Goal: Task Accomplishment & Management: Manage account settings

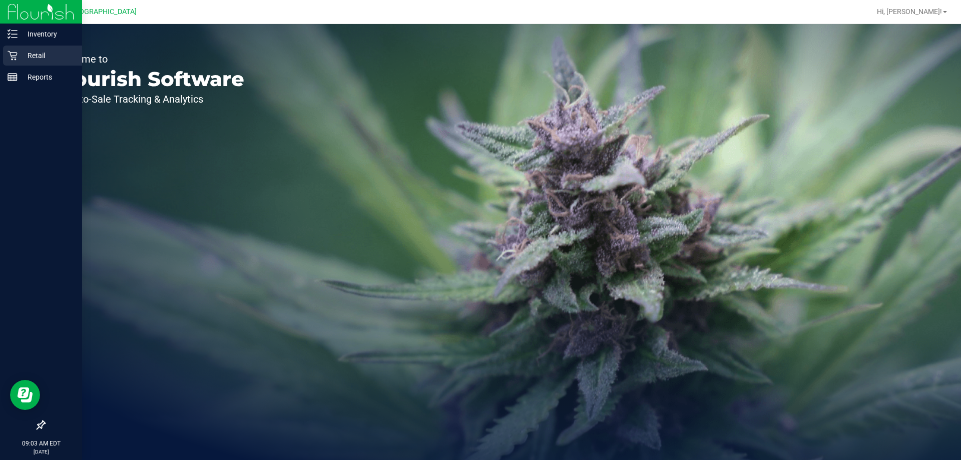
click at [15, 57] on icon at bounding box center [13, 56] width 10 height 10
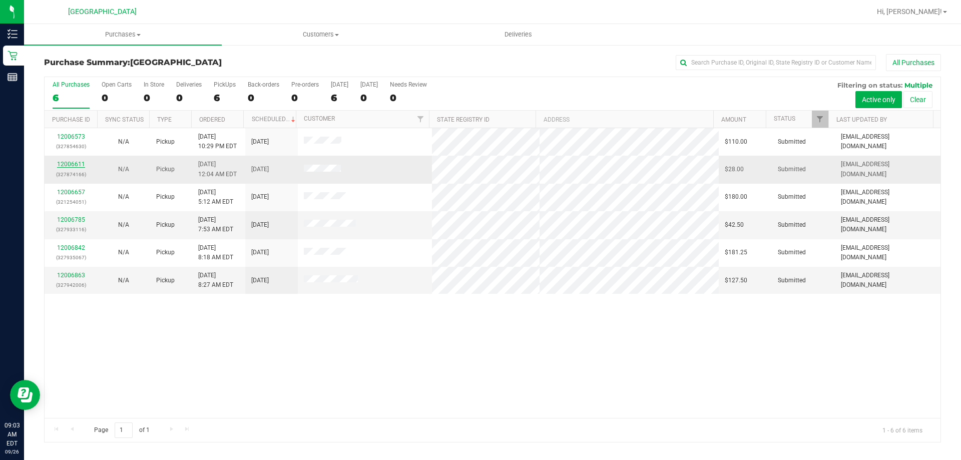
click at [68, 162] on link "12006611" at bounding box center [71, 164] width 28 height 7
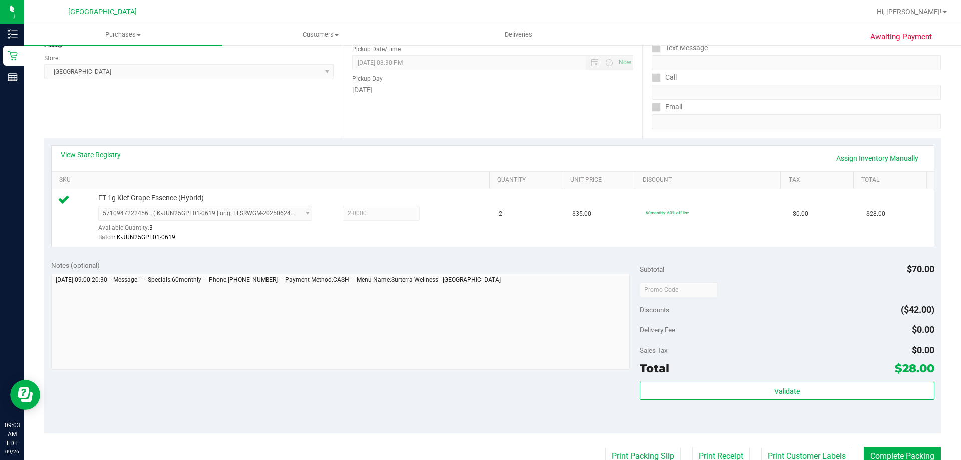
scroll to position [250, 0]
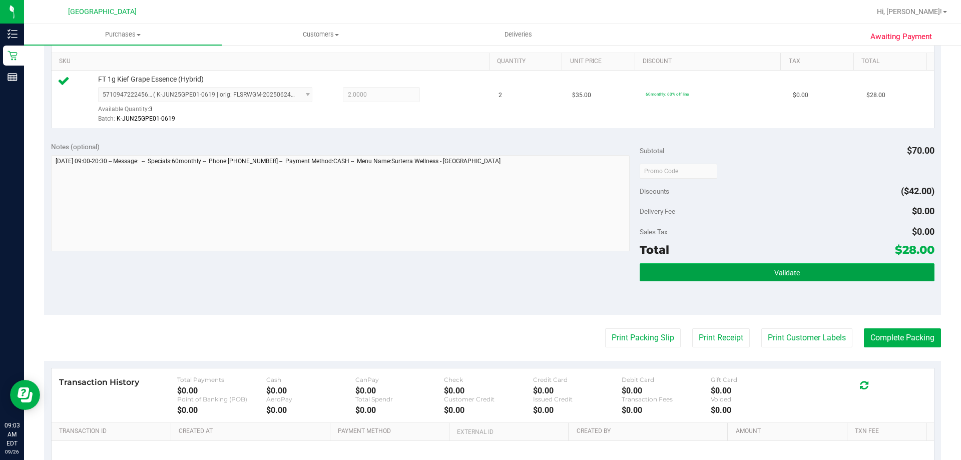
click at [714, 270] on button "Validate" at bounding box center [787, 272] width 294 height 18
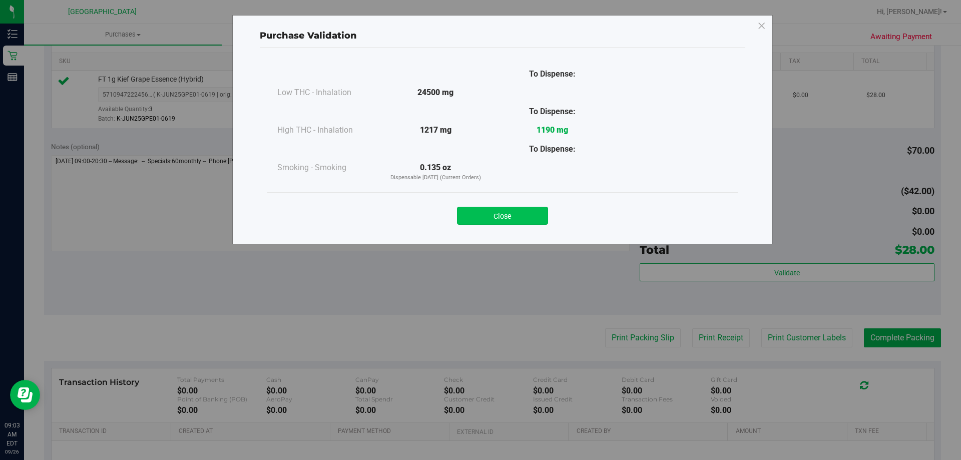
click at [509, 212] on button "Close" at bounding box center [502, 216] width 91 height 18
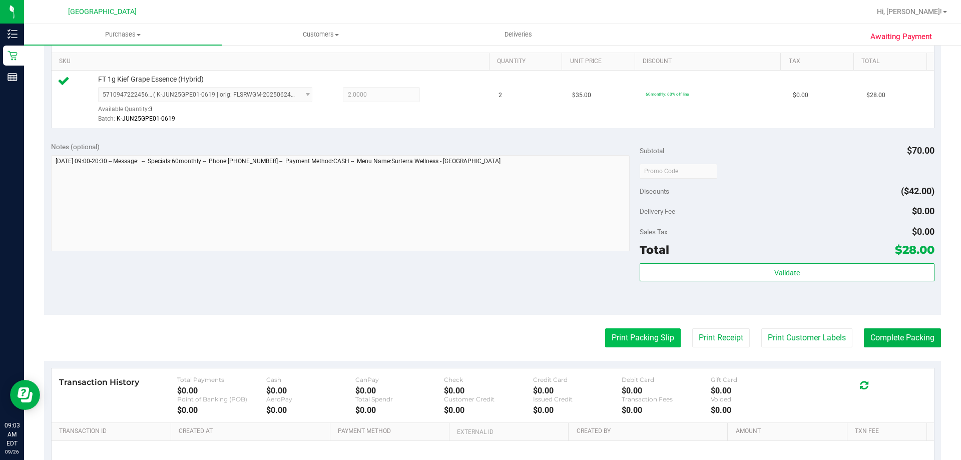
click at [642, 329] on button "Print Packing Slip" at bounding box center [643, 337] width 76 height 19
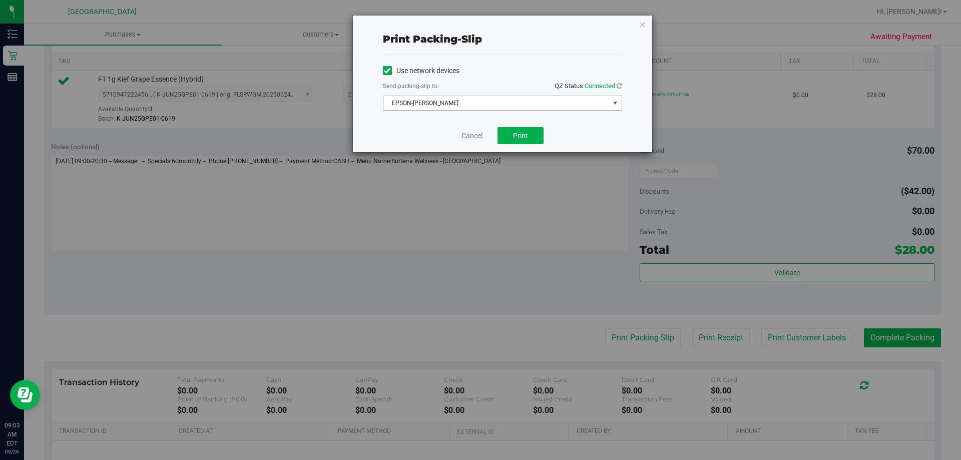
click at [458, 99] on span "EPSON-[PERSON_NAME]" at bounding box center [497, 103] width 226 height 14
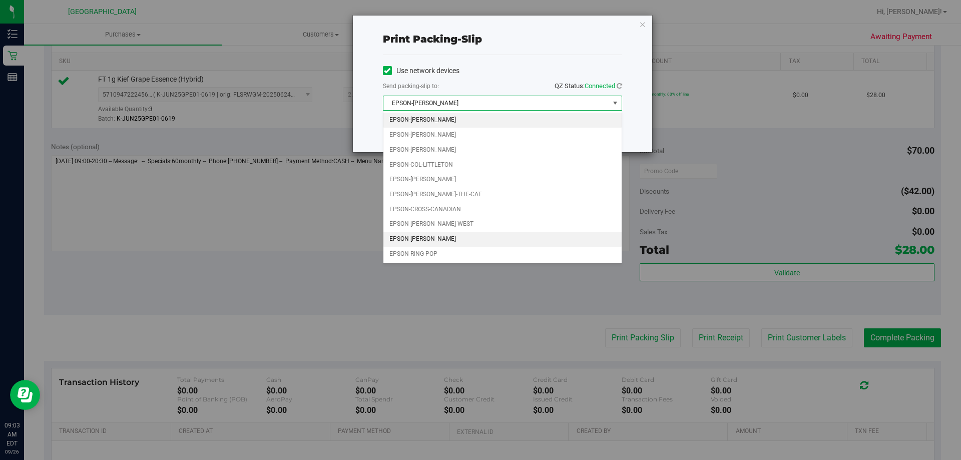
click at [461, 235] on li "EPSON-[PERSON_NAME]" at bounding box center [503, 239] width 238 height 15
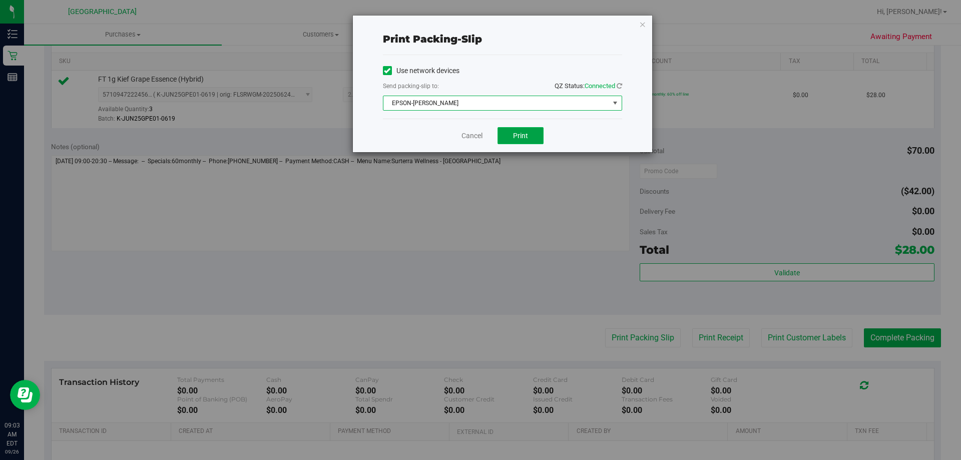
click at [523, 131] on button "Print" at bounding box center [521, 135] width 46 height 17
click at [513, 136] on button "Print" at bounding box center [521, 135] width 46 height 17
click at [642, 24] on icon "button" at bounding box center [642, 24] width 7 height 12
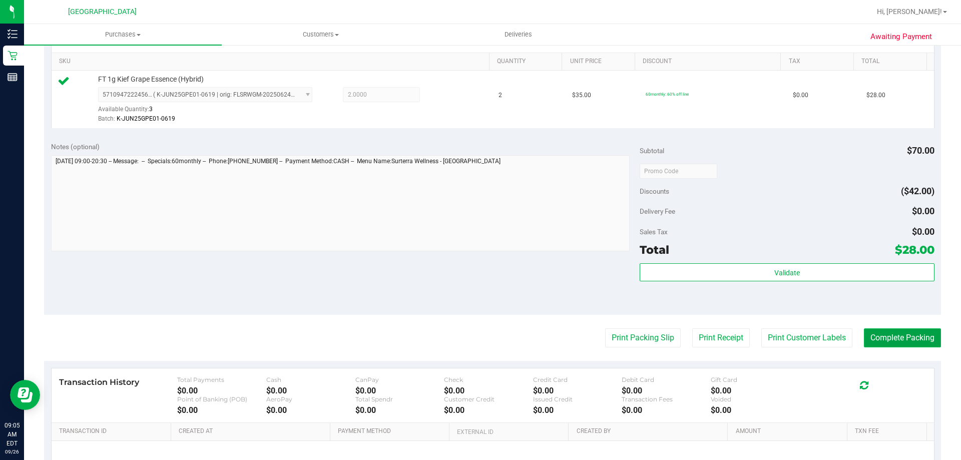
click at [888, 334] on button "Complete Packing" at bounding box center [902, 337] width 77 height 19
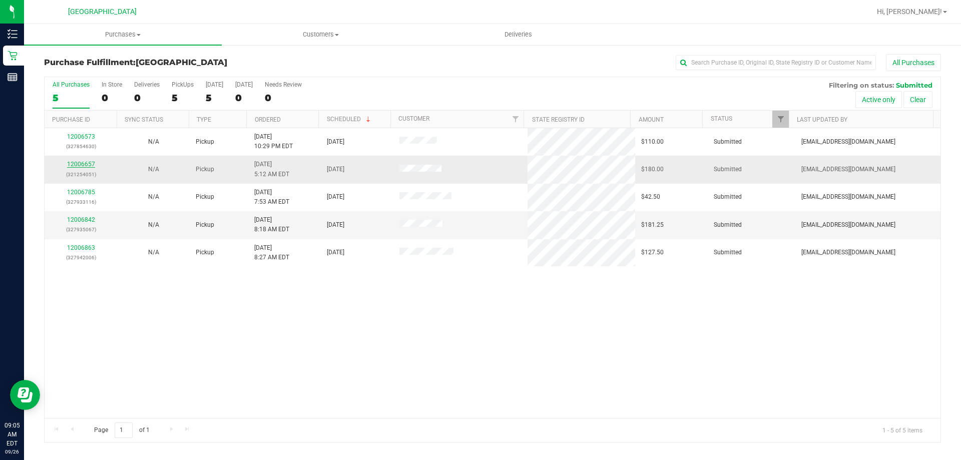
click at [82, 162] on link "12006657" at bounding box center [81, 164] width 28 height 7
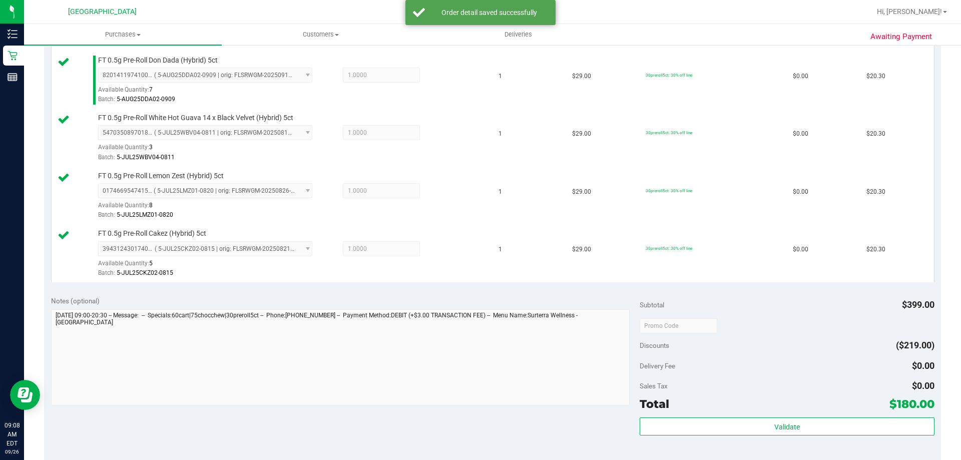
scroll to position [751, 0]
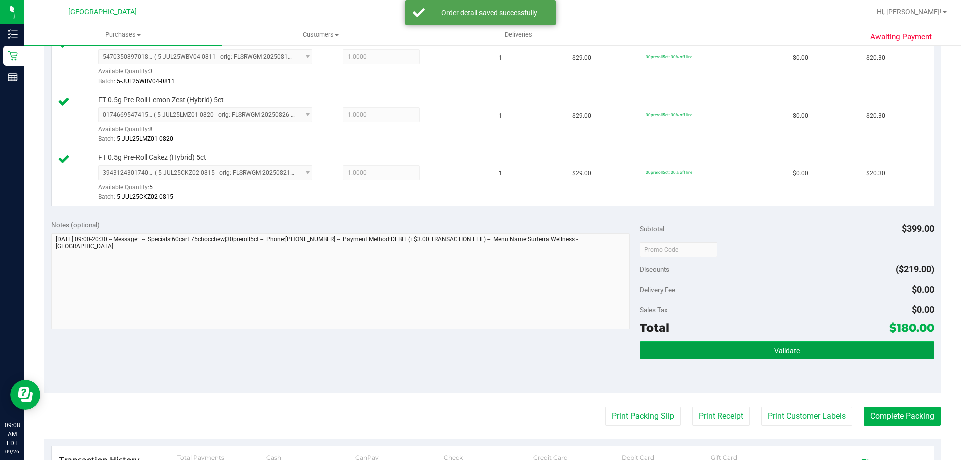
click at [691, 345] on button "Validate" at bounding box center [787, 350] width 294 height 18
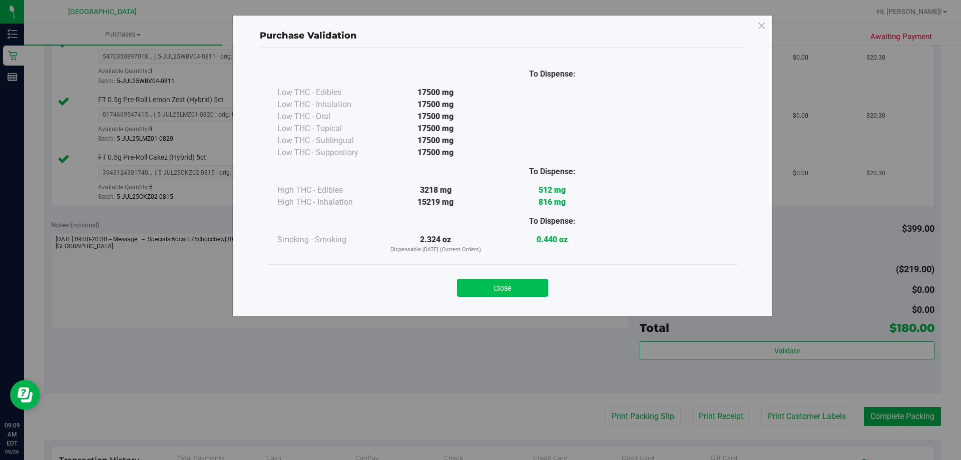
click at [535, 290] on button "Close" at bounding box center [502, 288] width 91 height 18
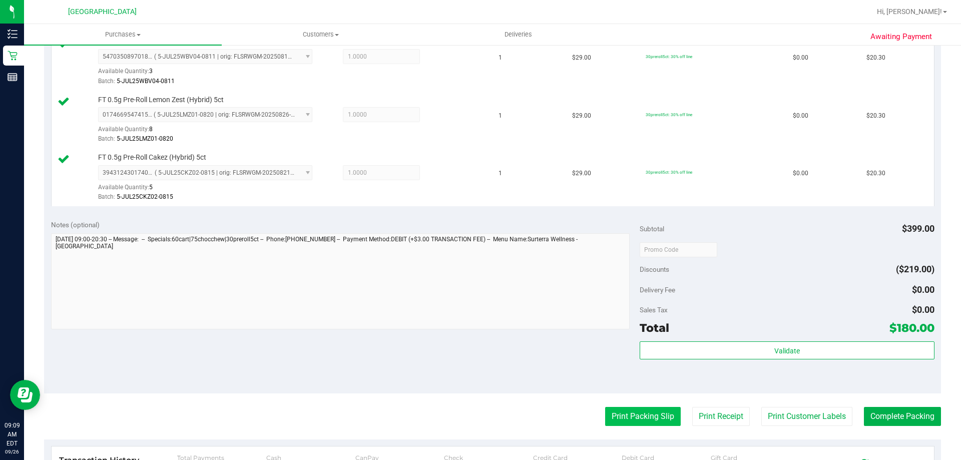
click at [636, 421] on button "Print Packing Slip" at bounding box center [643, 416] width 76 height 19
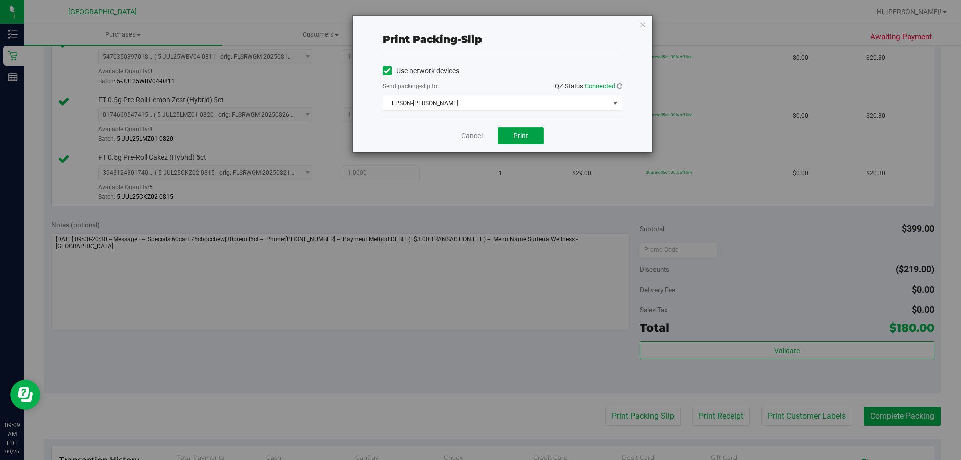
click at [519, 137] on span "Print" at bounding box center [520, 136] width 15 height 8
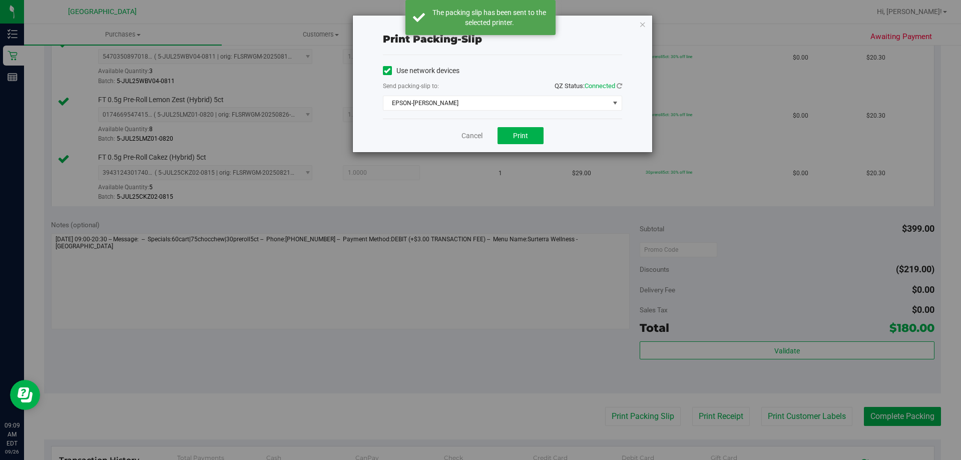
click at [643, 23] on icon "button" at bounding box center [642, 24] width 7 height 12
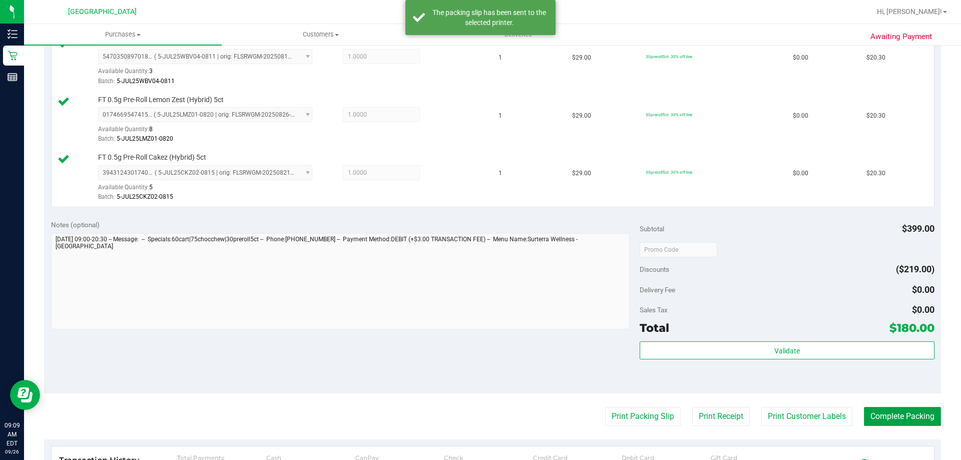
click at [898, 418] on button "Complete Packing" at bounding box center [902, 416] width 77 height 19
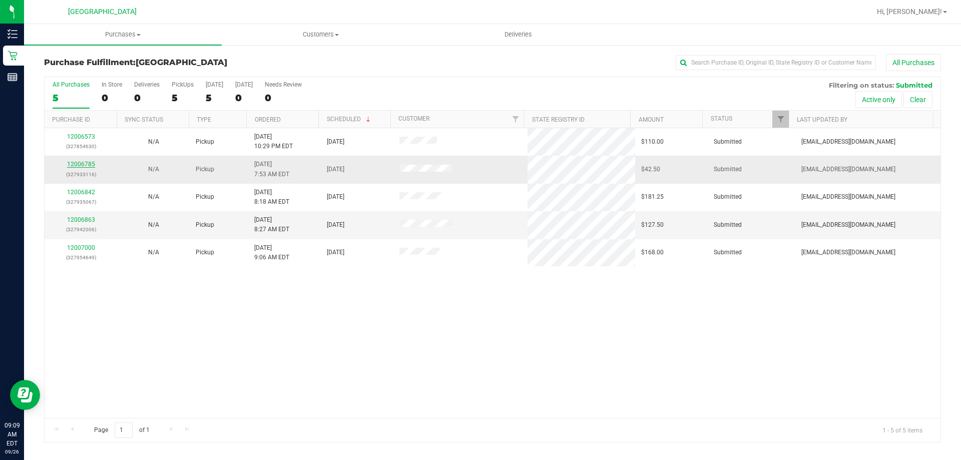
click at [88, 164] on link "12006785" at bounding box center [81, 164] width 28 height 7
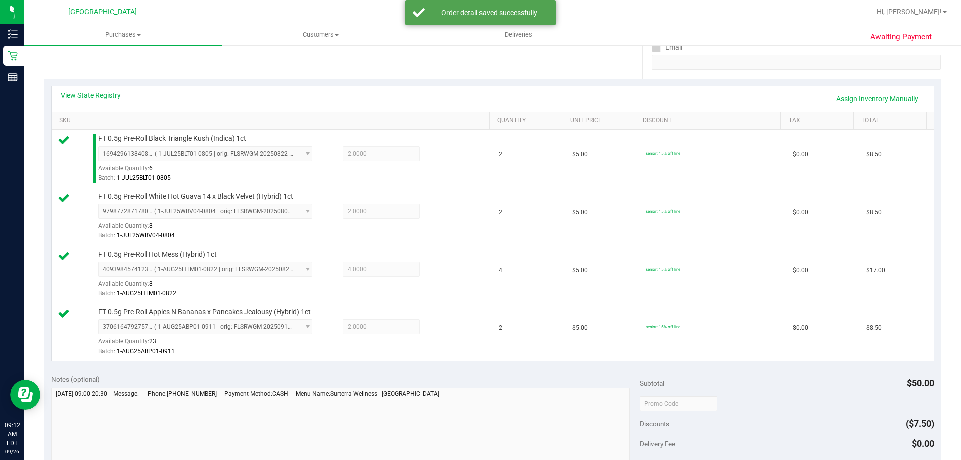
scroll to position [300, 0]
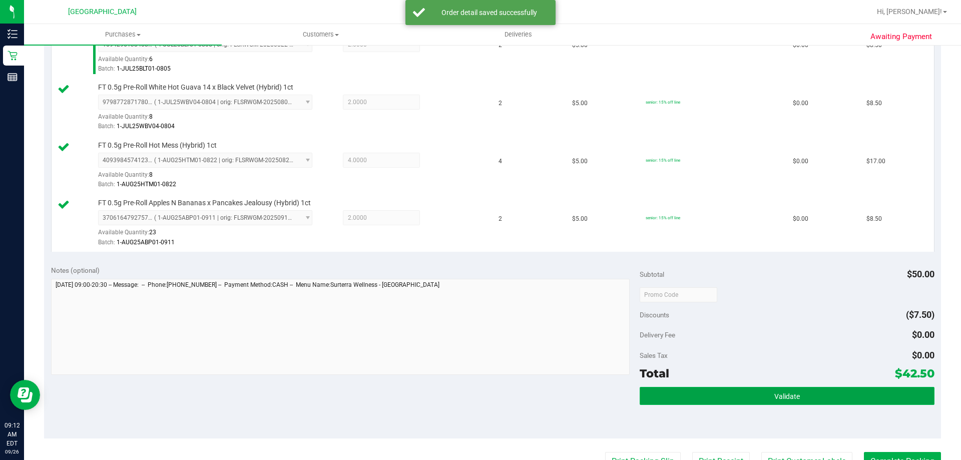
click at [710, 397] on button "Validate" at bounding box center [787, 396] width 294 height 18
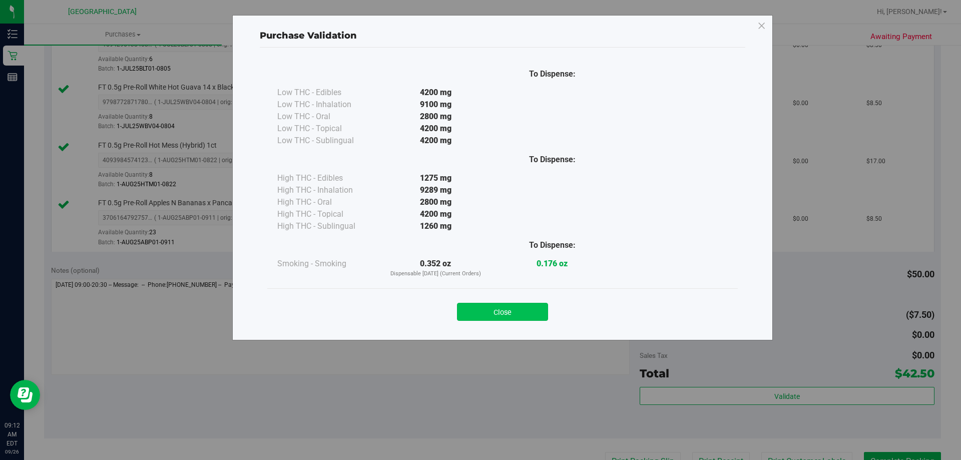
click at [507, 308] on button "Close" at bounding box center [502, 312] width 91 height 18
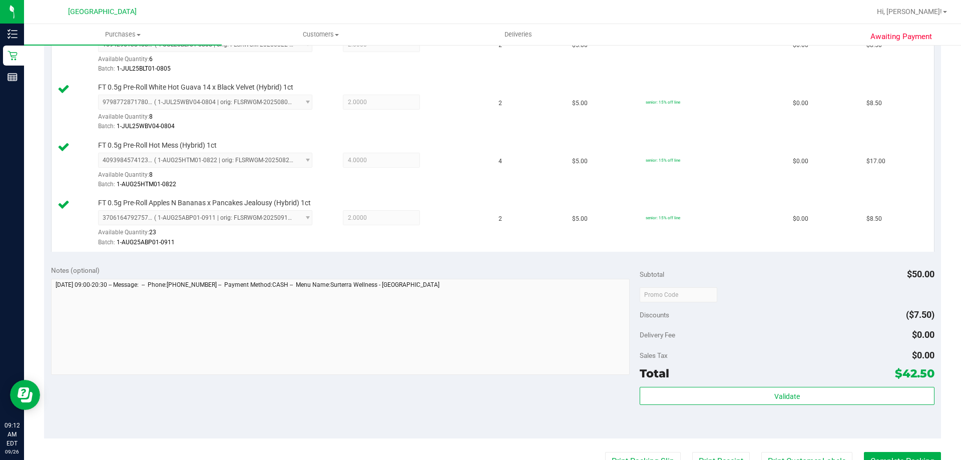
scroll to position [401, 0]
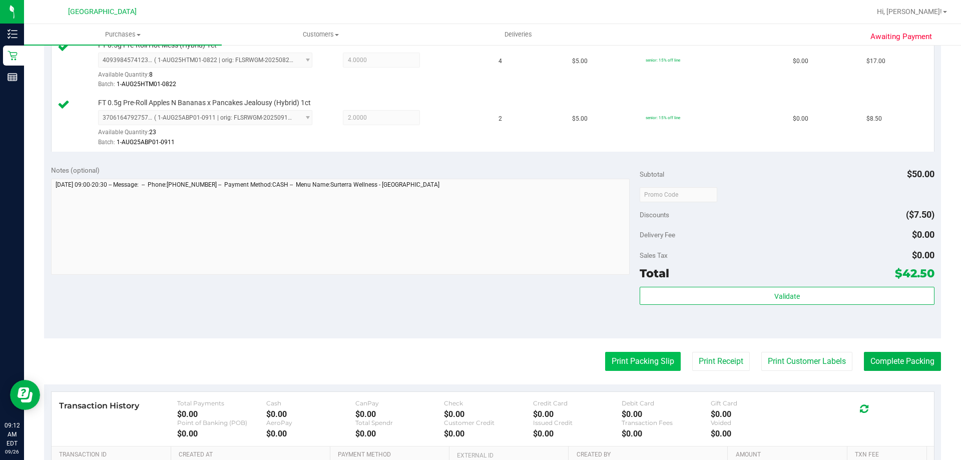
click at [621, 362] on button "Print Packing Slip" at bounding box center [643, 361] width 76 height 19
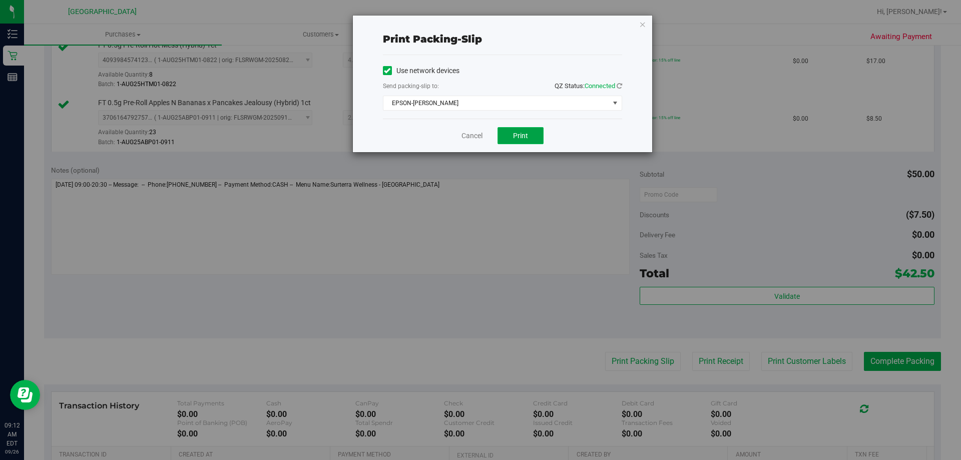
click at [521, 134] on span "Print" at bounding box center [520, 136] width 15 height 8
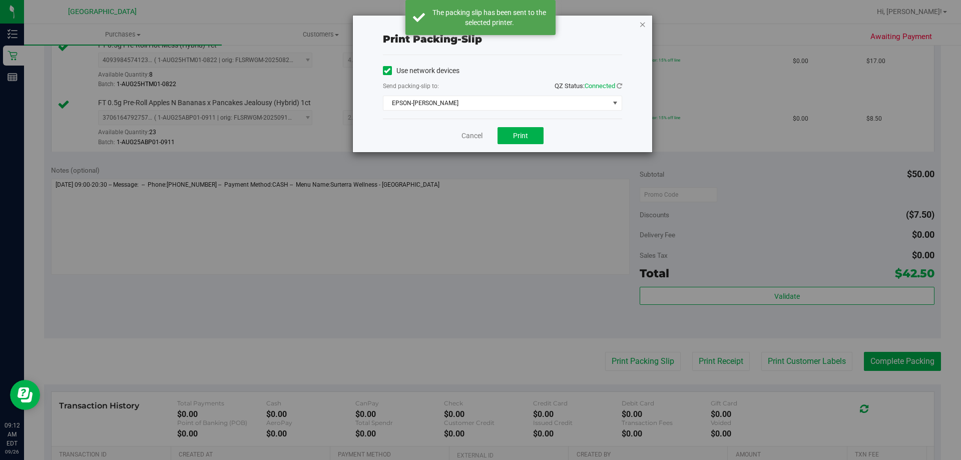
click at [642, 24] on icon "button" at bounding box center [642, 24] width 7 height 12
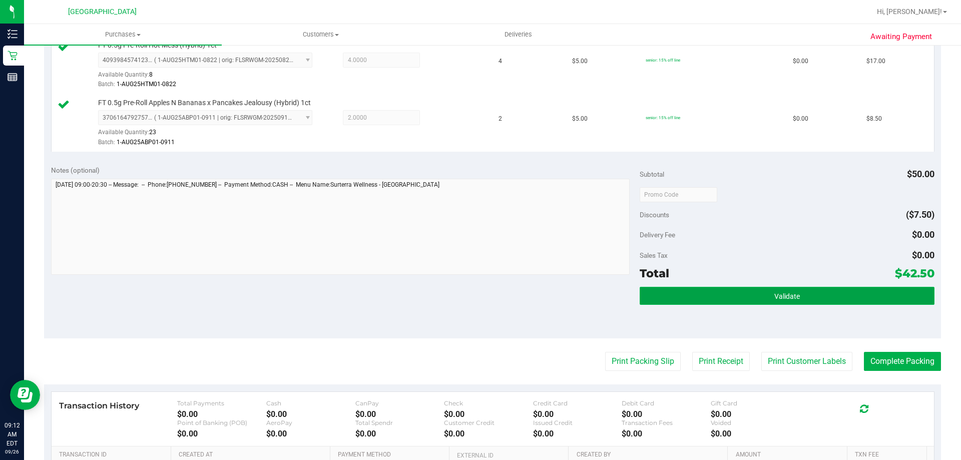
click at [794, 291] on button "Validate" at bounding box center [787, 296] width 294 height 18
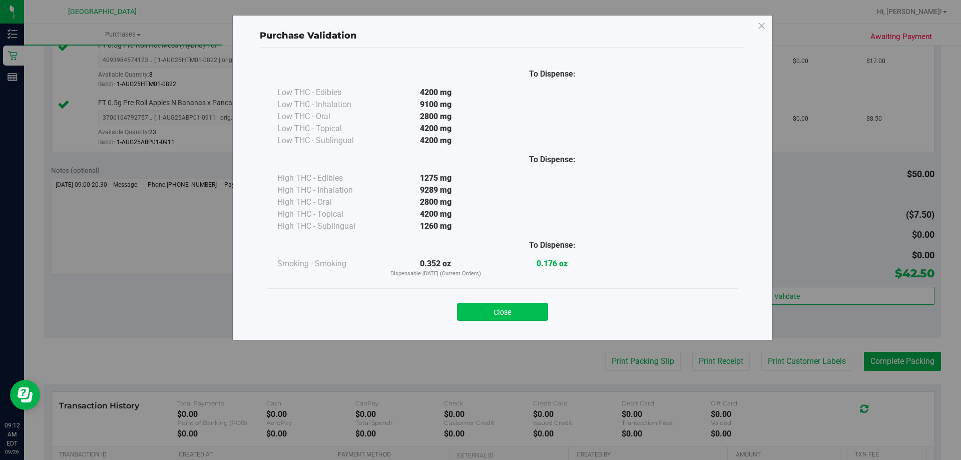
click at [537, 307] on button "Close" at bounding box center [502, 312] width 91 height 18
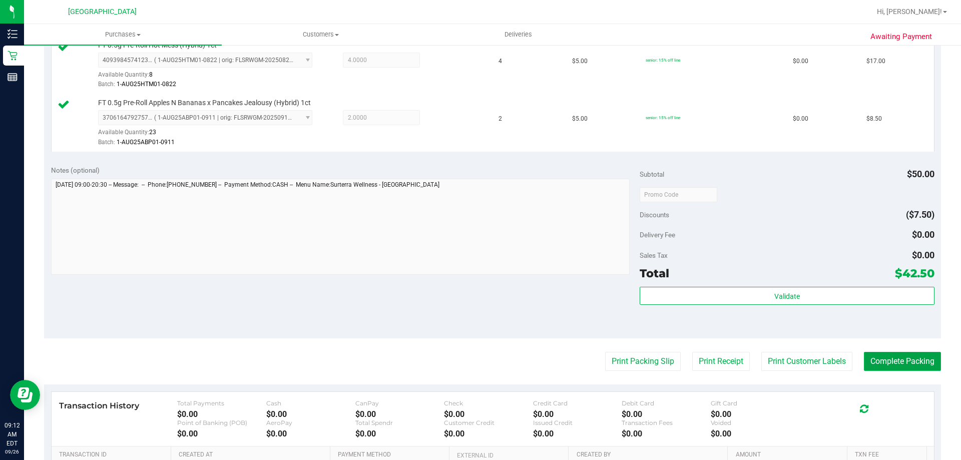
click at [871, 357] on button "Complete Packing" at bounding box center [902, 361] width 77 height 19
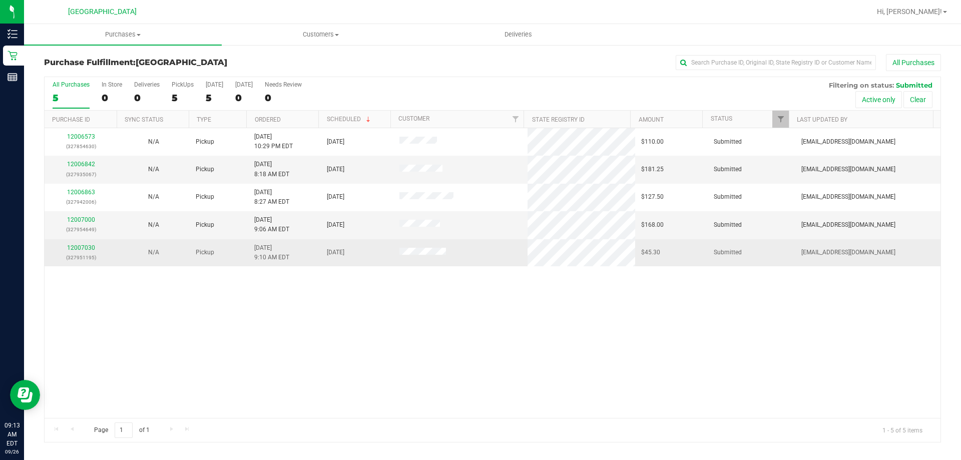
click at [90, 244] on div "12007030 (327951195)" at bounding box center [81, 252] width 61 height 19
click at [89, 249] on link "12007030" at bounding box center [81, 247] width 28 height 7
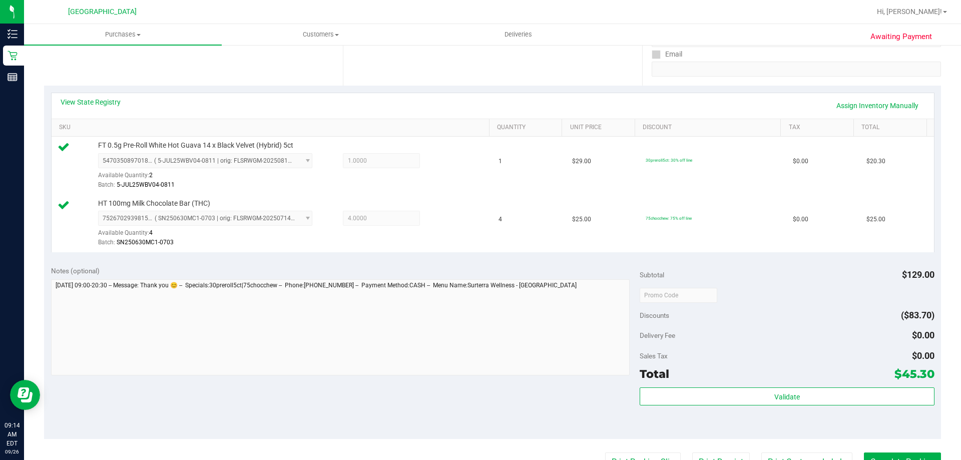
scroll to position [200, 0]
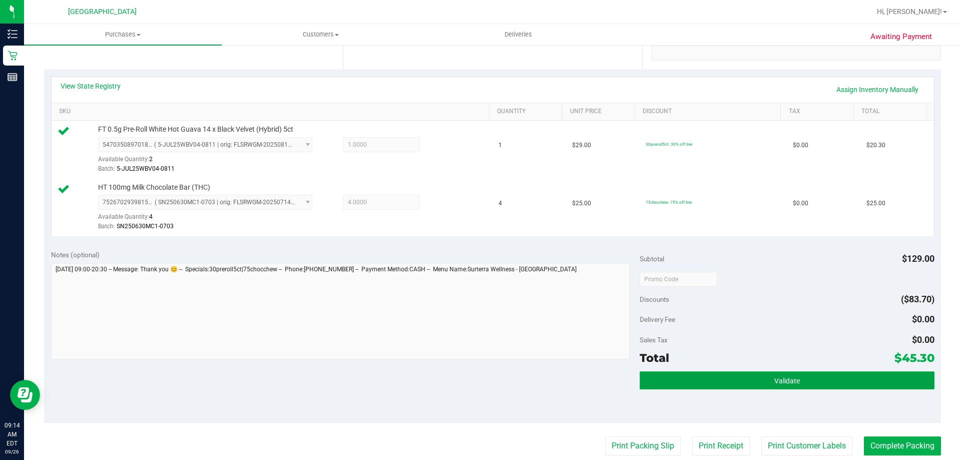
click at [673, 388] on button "Validate" at bounding box center [787, 381] width 294 height 18
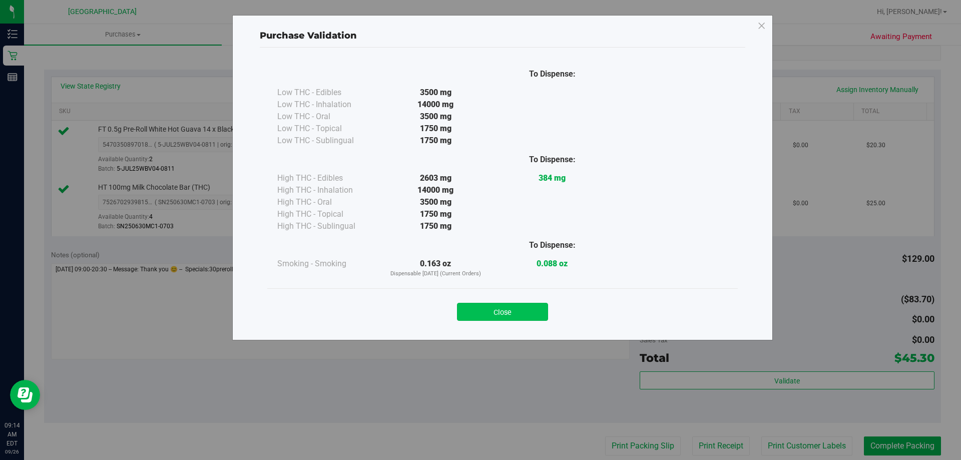
click at [498, 318] on button "Close" at bounding box center [502, 312] width 91 height 18
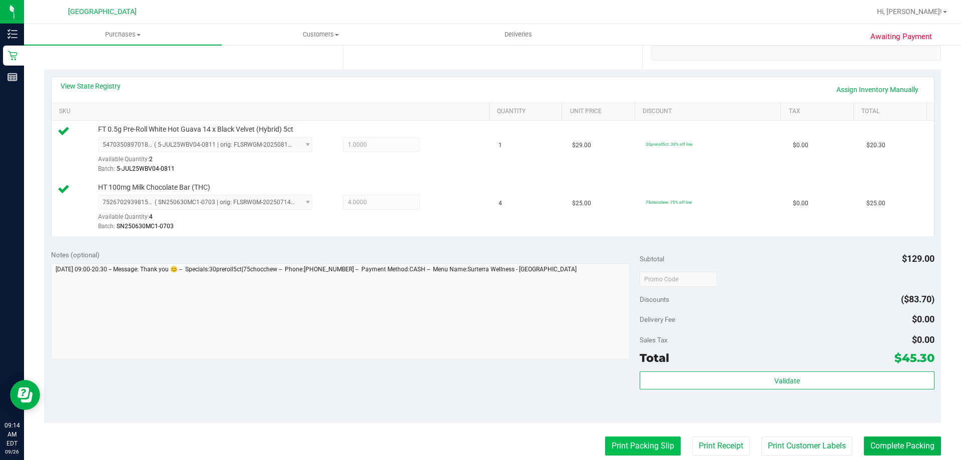
click at [608, 451] on button "Print Packing Slip" at bounding box center [643, 446] width 76 height 19
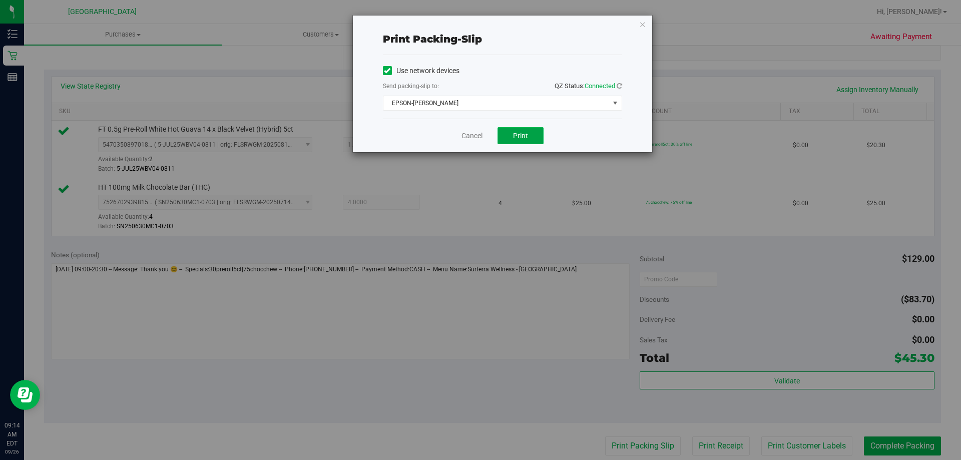
click at [511, 139] on button "Print" at bounding box center [521, 135] width 46 height 17
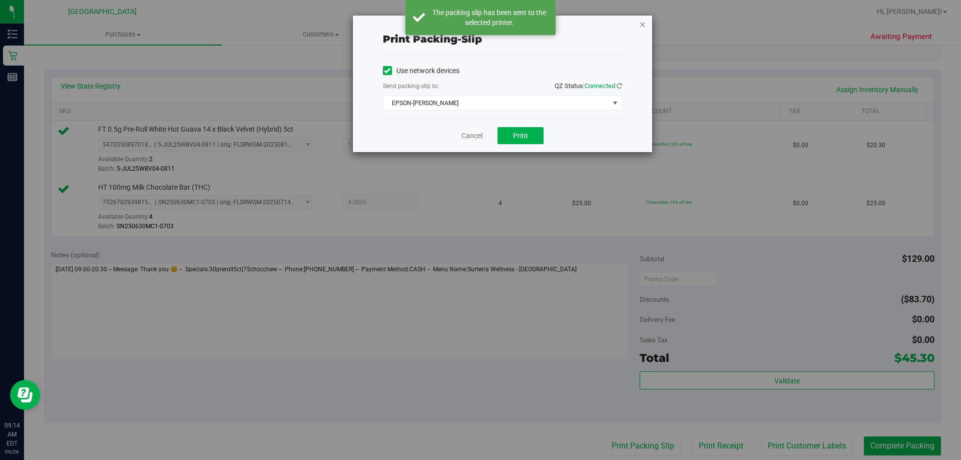
click at [643, 25] on icon "button" at bounding box center [642, 24] width 7 height 12
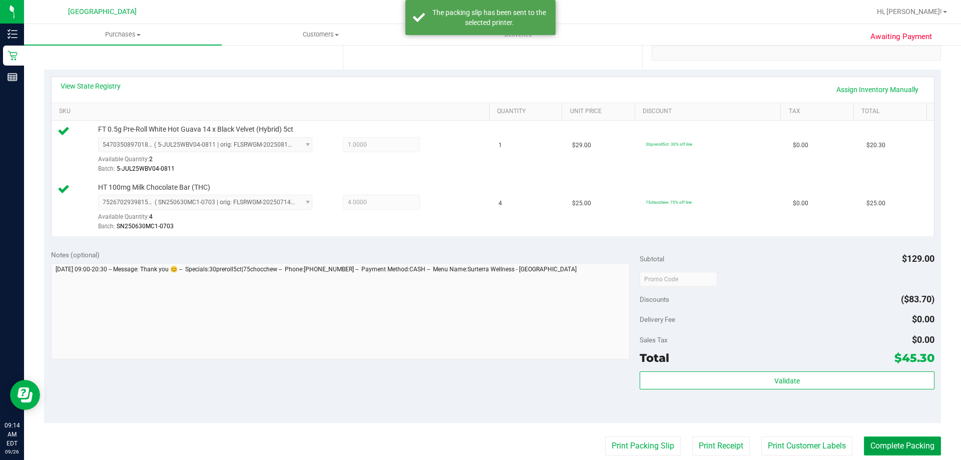
click at [889, 450] on button "Complete Packing" at bounding box center [902, 446] width 77 height 19
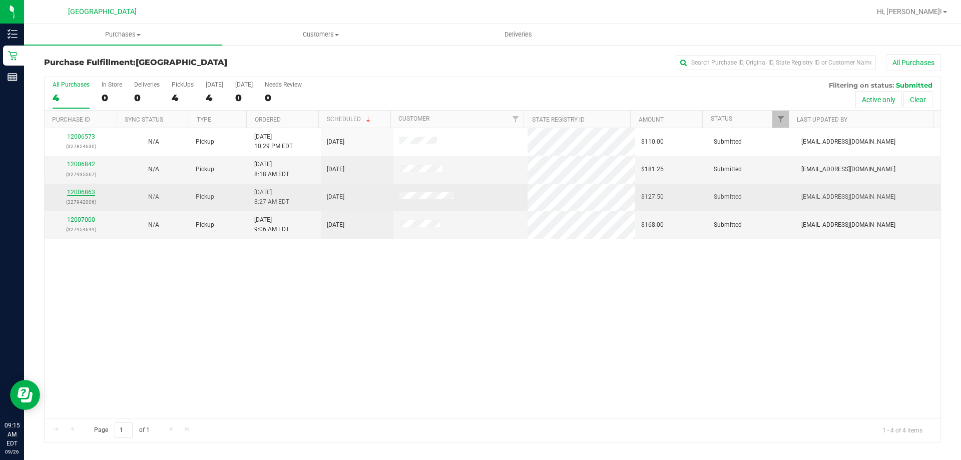
click at [79, 191] on link "12006863" at bounding box center [81, 192] width 28 height 7
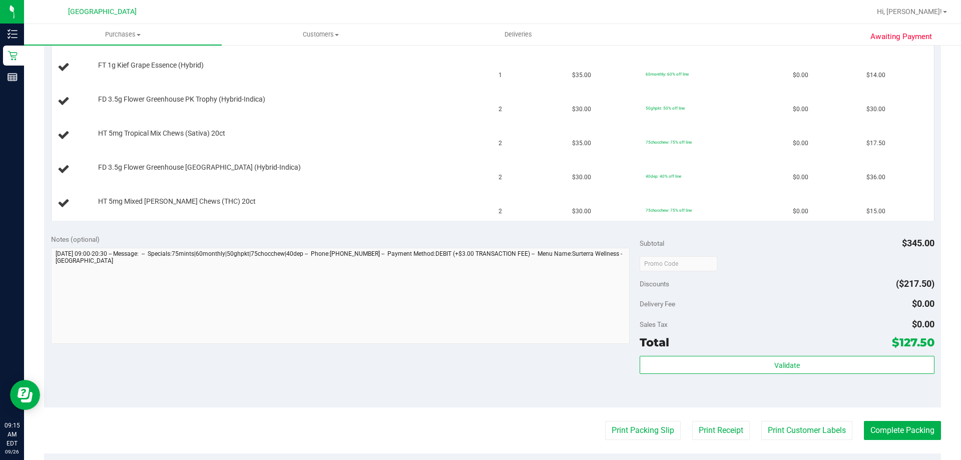
scroll to position [350, 0]
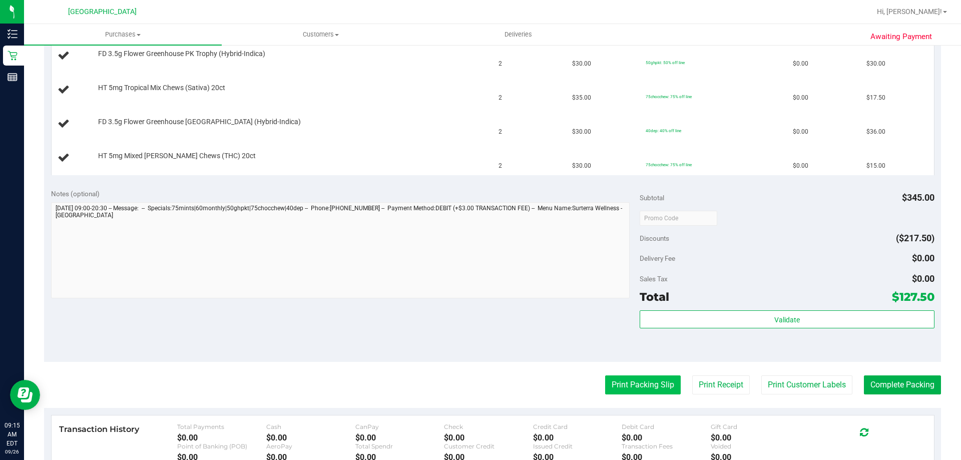
click at [642, 388] on button "Print Packing Slip" at bounding box center [643, 385] width 76 height 19
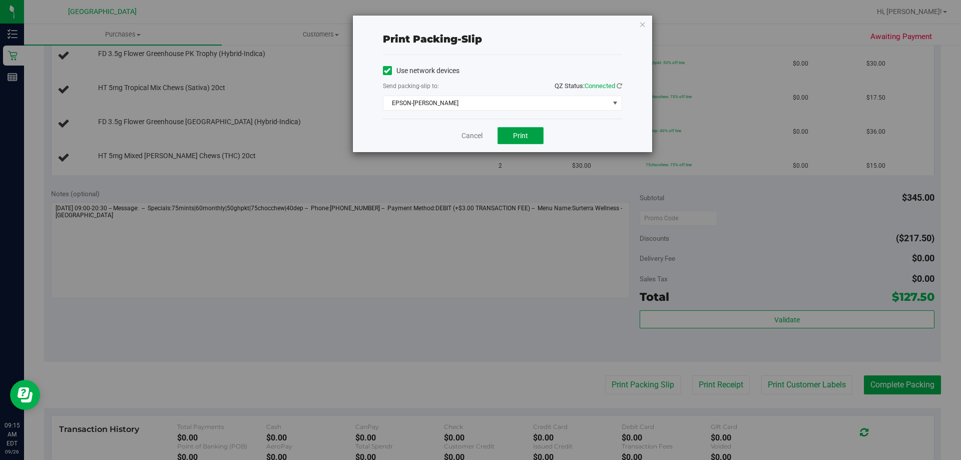
click at [517, 132] on span "Print" at bounding box center [520, 136] width 15 height 8
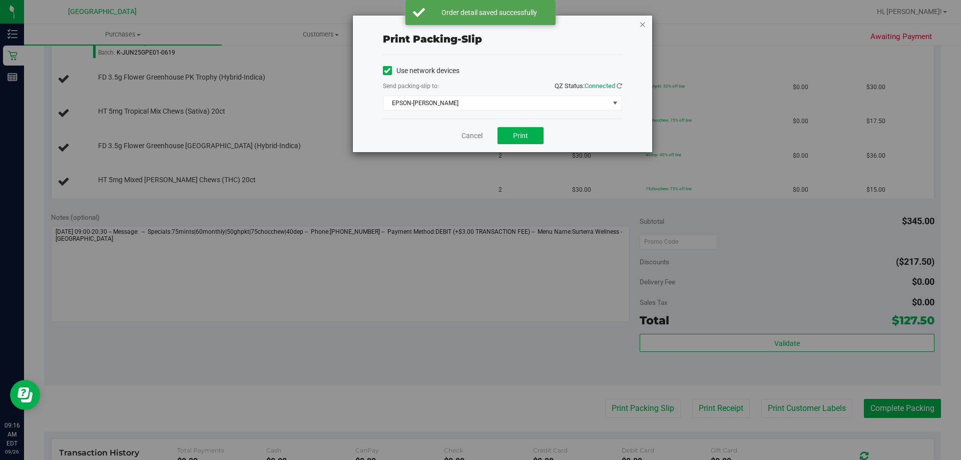
click at [643, 24] on icon "button" at bounding box center [642, 24] width 7 height 12
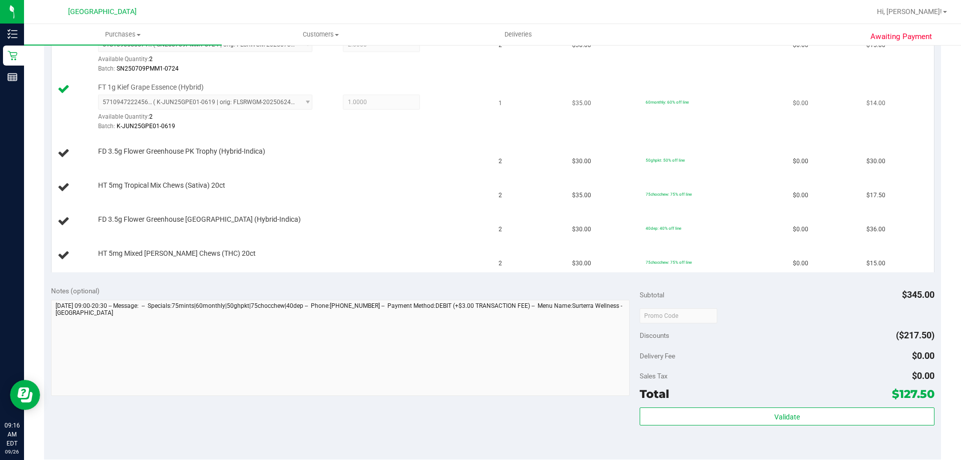
scroll to position [250, 0]
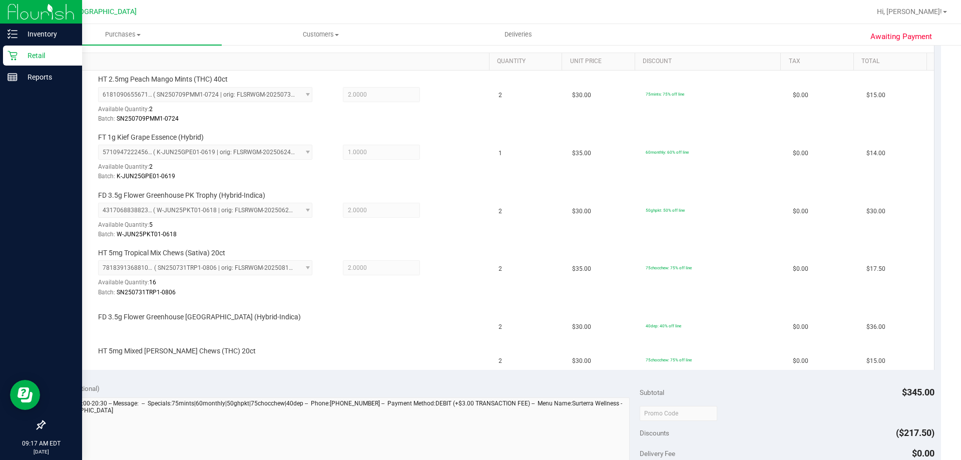
click at [13, 51] on icon at bounding box center [13, 56] width 10 height 10
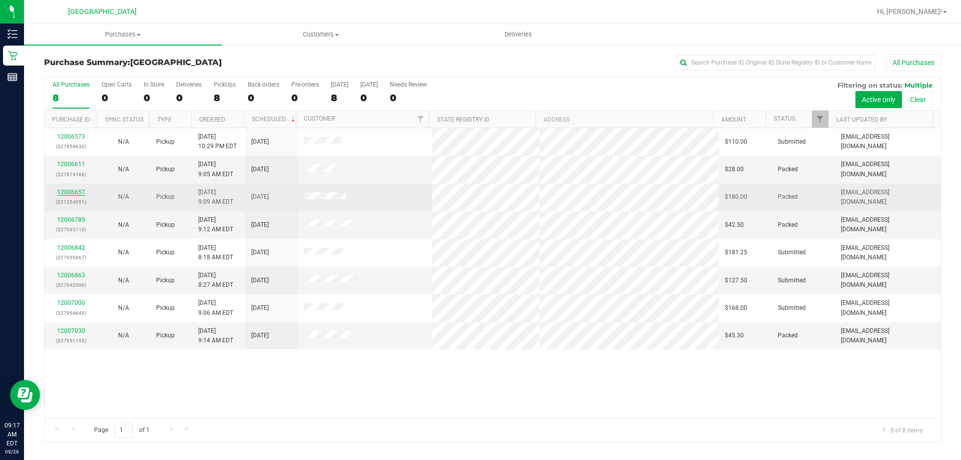
click at [78, 193] on link "12006657" at bounding box center [71, 192] width 28 height 7
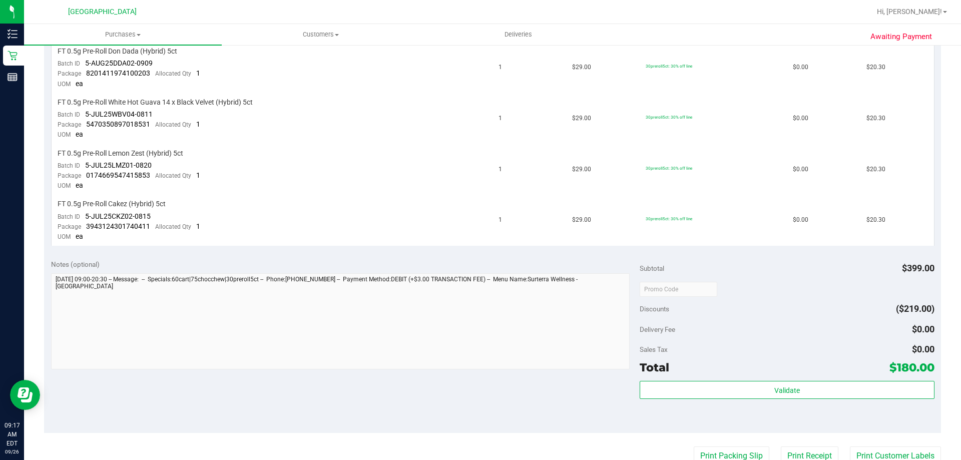
scroll to position [701, 0]
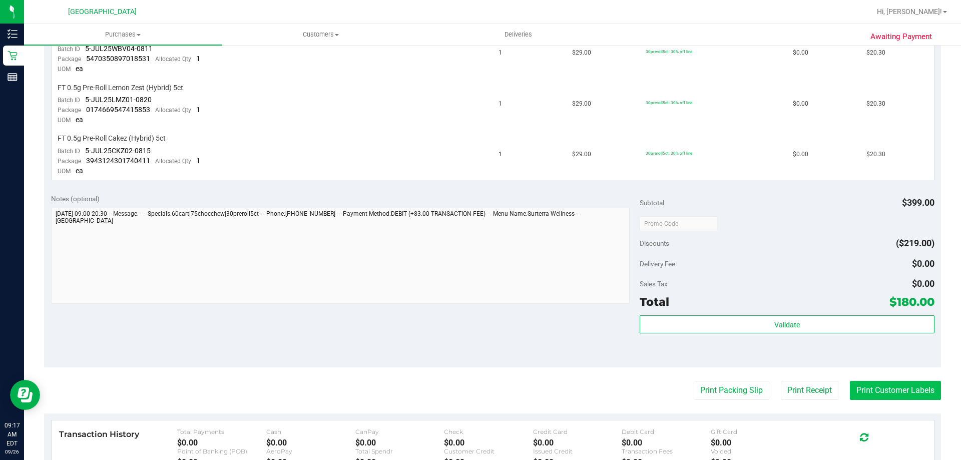
click at [867, 384] on button "Print Customer Labels" at bounding box center [895, 390] width 91 height 19
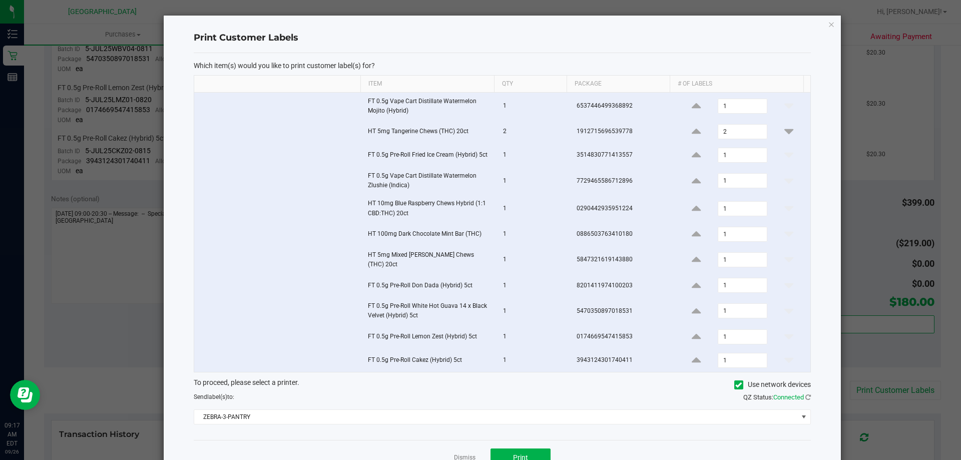
click at [530, 400] on div "To proceed, please select a printer. Use network devices Send label(s) to: QZ S…" at bounding box center [502, 402] width 617 height 48
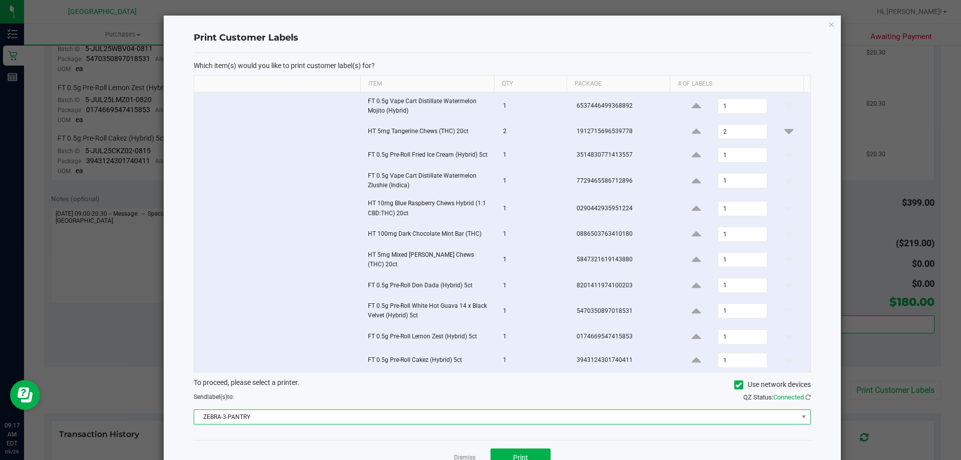
click at [531, 410] on span "ZEBRA-3-PANTRY" at bounding box center [496, 417] width 604 height 14
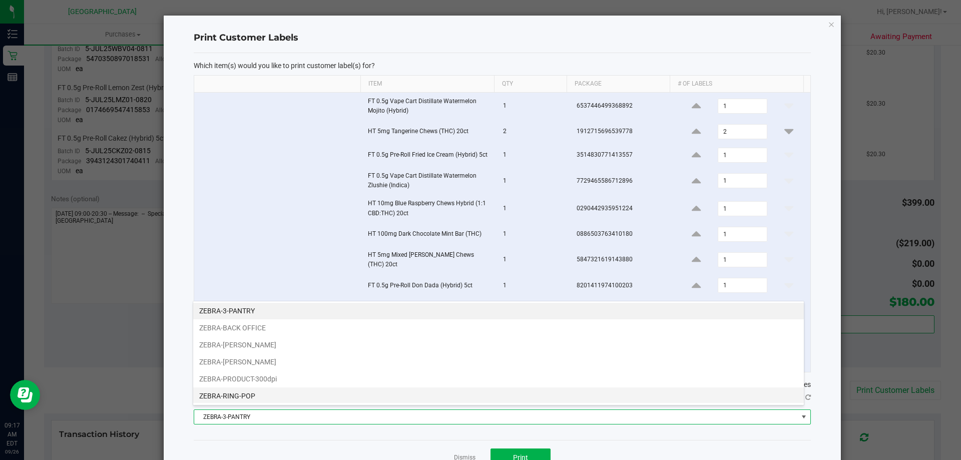
scroll to position [0, 0]
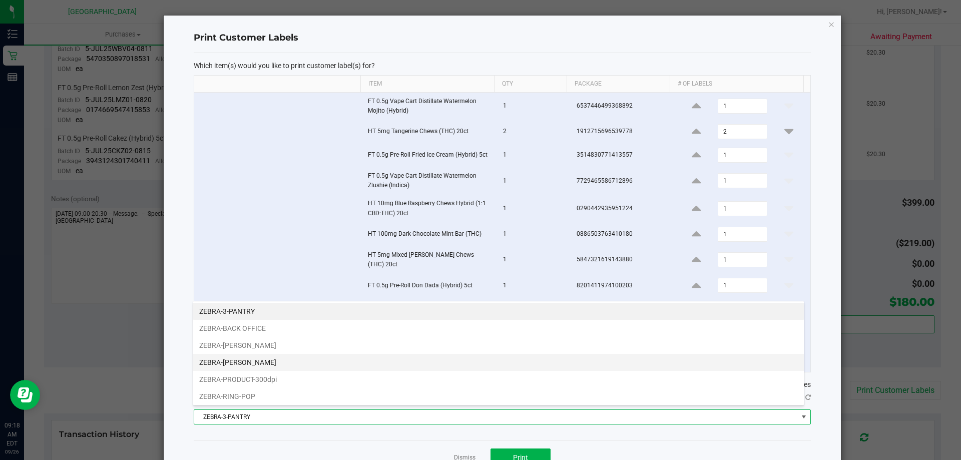
click at [273, 366] on li "ZEBRA-LIONEL-RICHIE" at bounding box center [498, 362] width 611 height 17
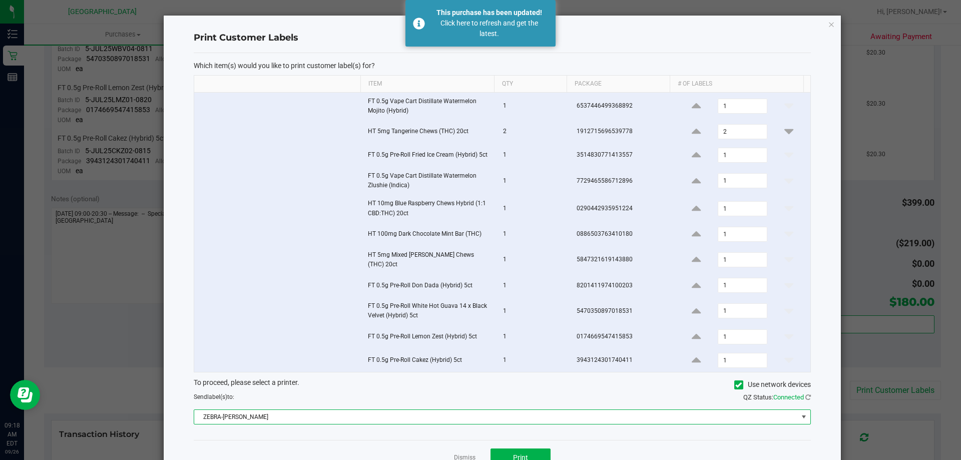
click at [828, 27] on icon "button" at bounding box center [831, 24] width 7 height 12
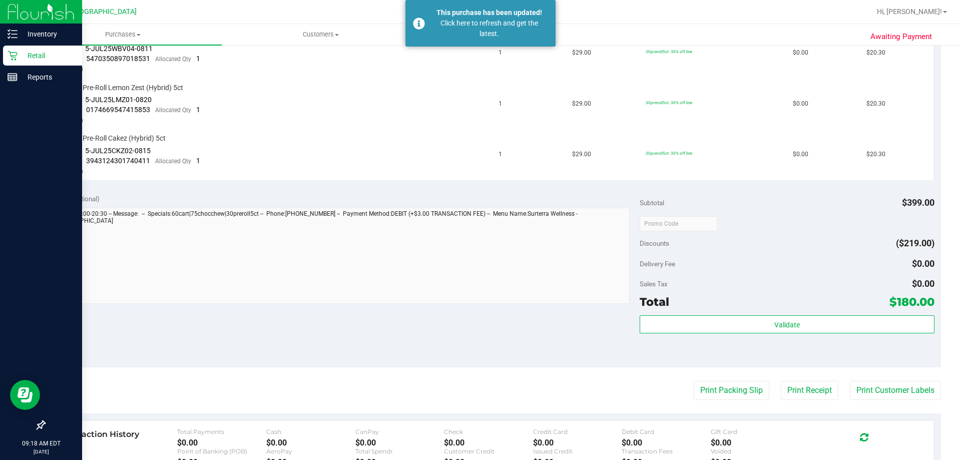
click at [26, 54] on p "Retail" at bounding box center [48, 56] width 60 height 12
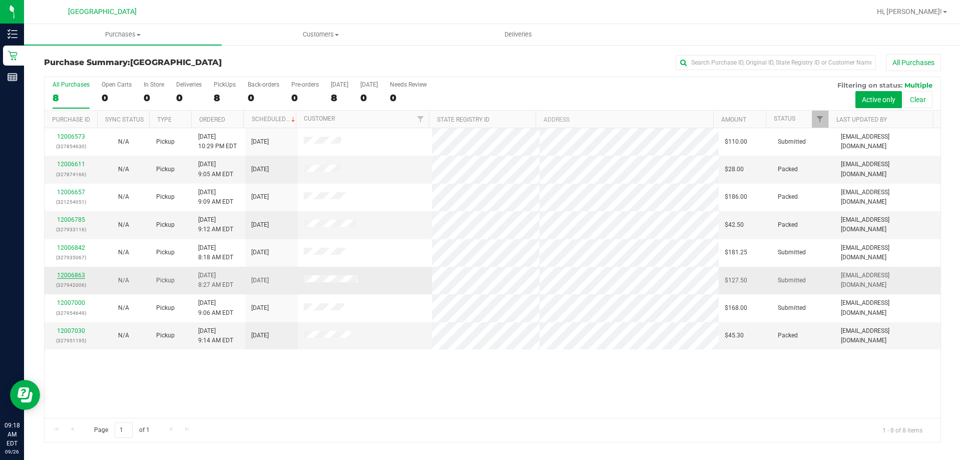
click at [75, 275] on link "12006863" at bounding box center [71, 275] width 28 height 7
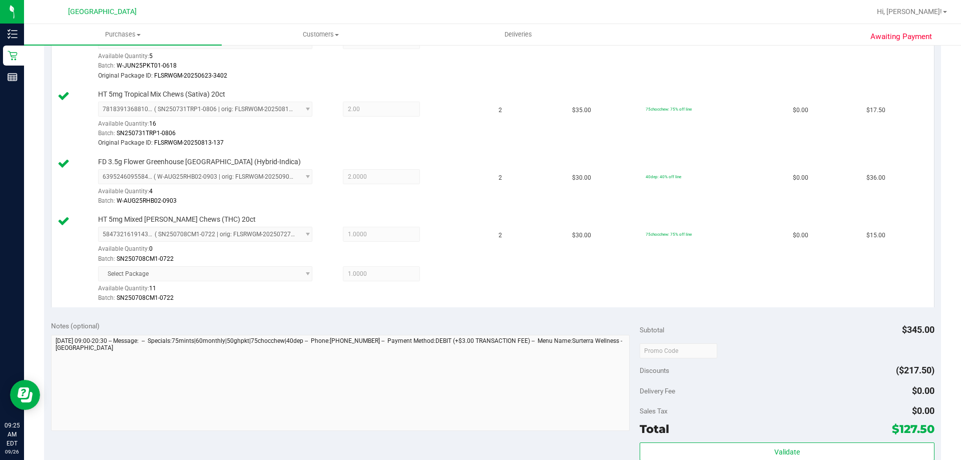
scroll to position [501, 0]
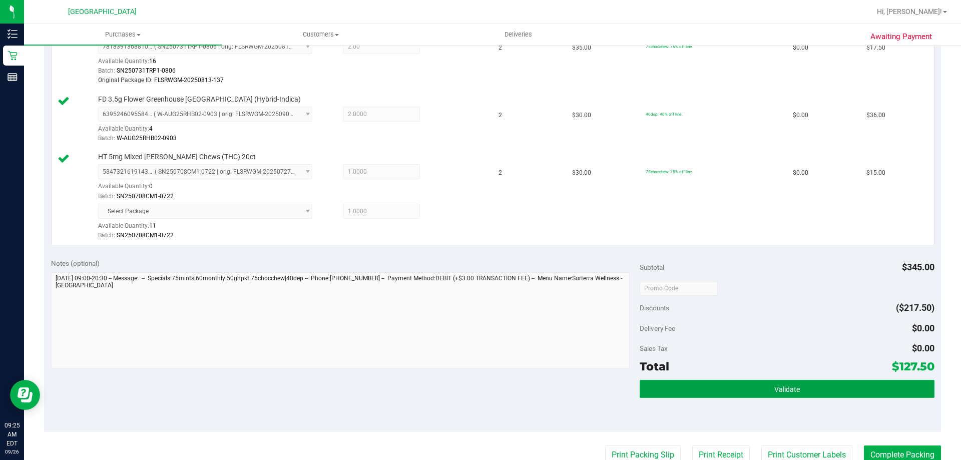
click at [741, 393] on button "Validate" at bounding box center [787, 389] width 294 height 18
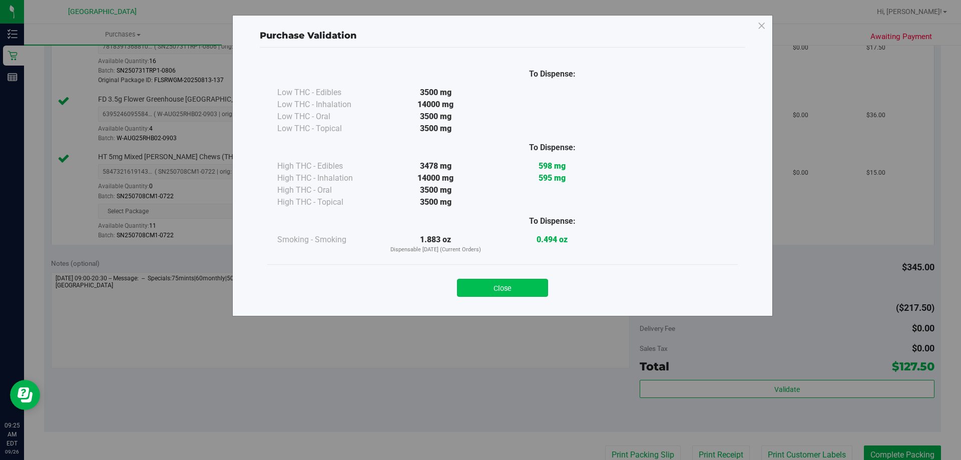
click at [516, 286] on button "Close" at bounding box center [502, 288] width 91 height 18
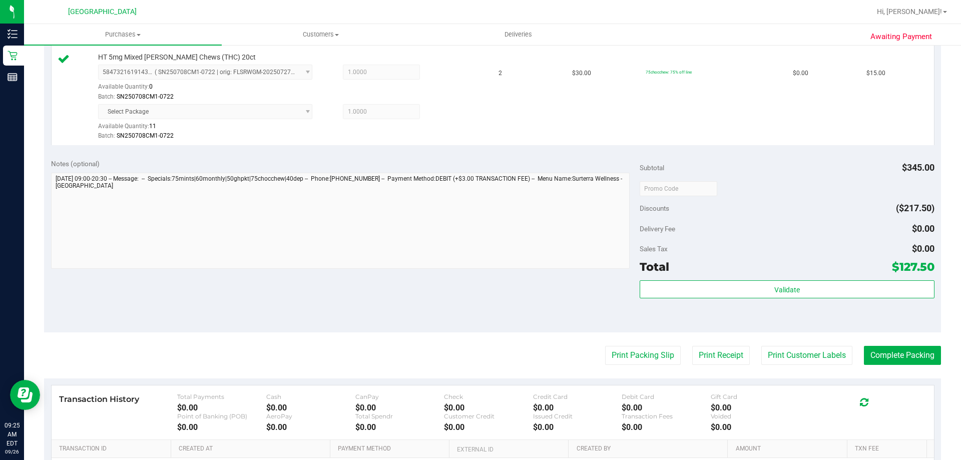
scroll to position [601, 0]
click at [644, 356] on button "Print Packing Slip" at bounding box center [643, 354] width 76 height 19
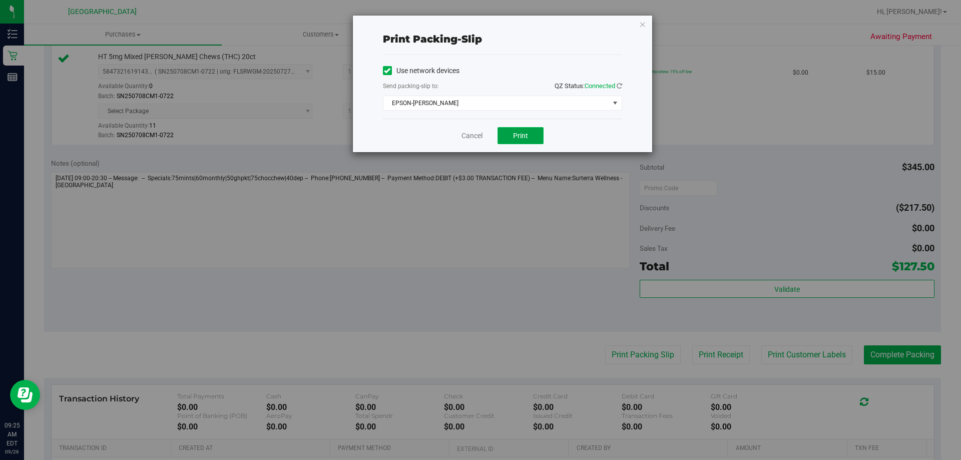
click at [530, 139] on button "Print" at bounding box center [521, 135] width 46 height 17
click at [640, 24] on icon "button" at bounding box center [642, 24] width 7 height 12
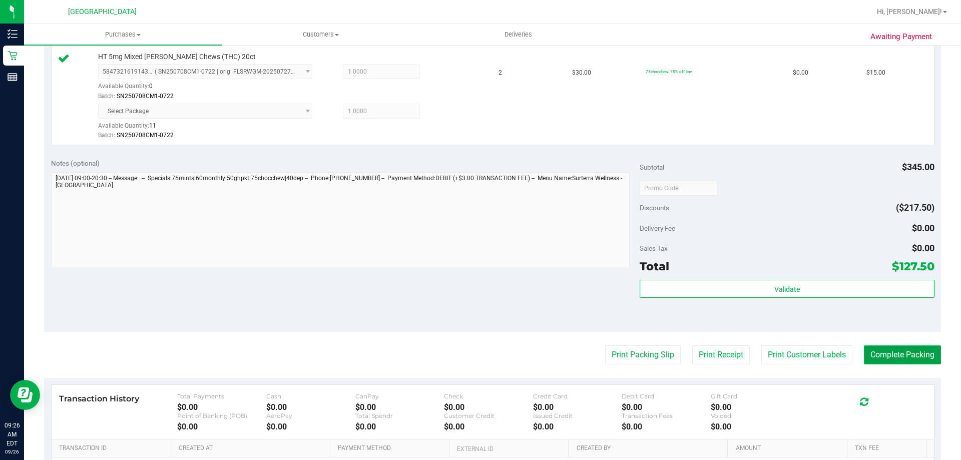
click at [881, 353] on button "Complete Packing" at bounding box center [902, 354] width 77 height 19
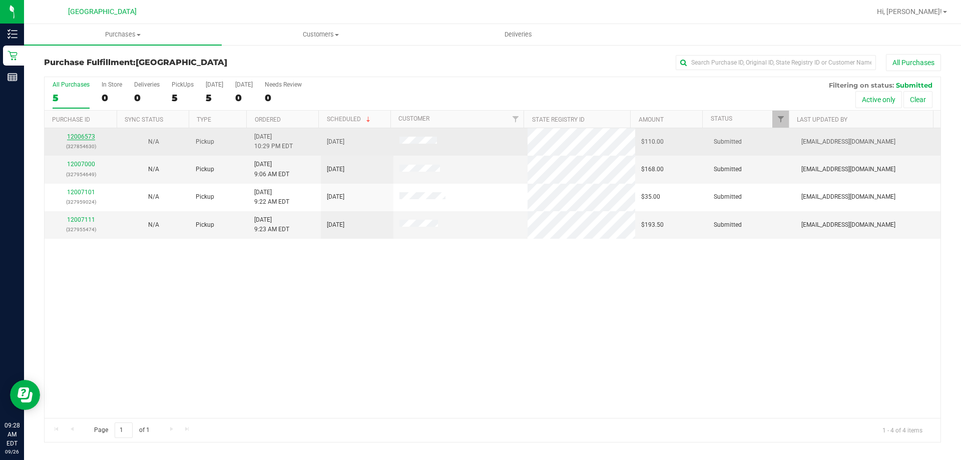
click at [91, 140] on link "12006573" at bounding box center [81, 136] width 28 height 7
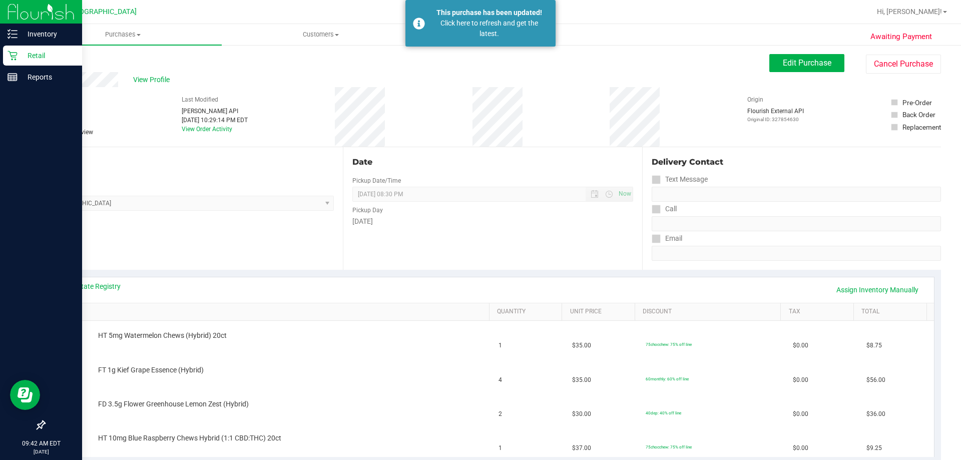
click at [31, 52] on p "Retail" at bounding box center [48, 56] width 60 height 12
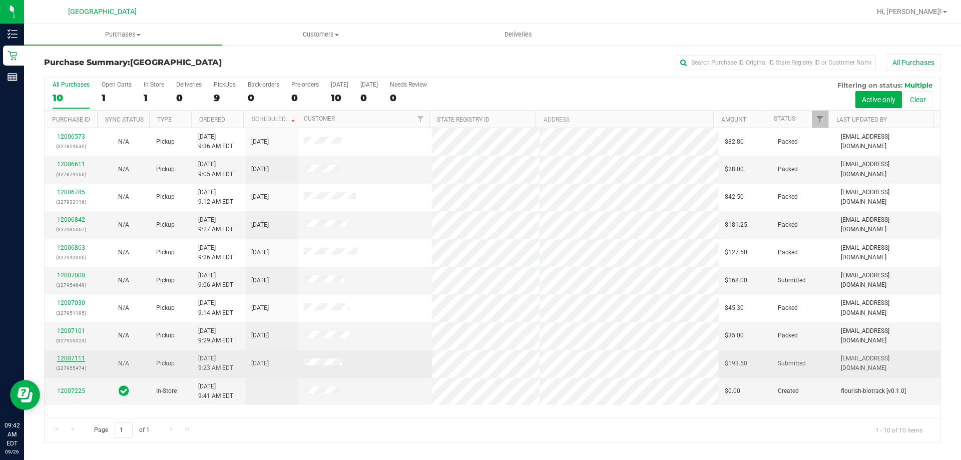
click at [80, 357] on link "12007111" at bounding box center [71, 358] width 28 height 7
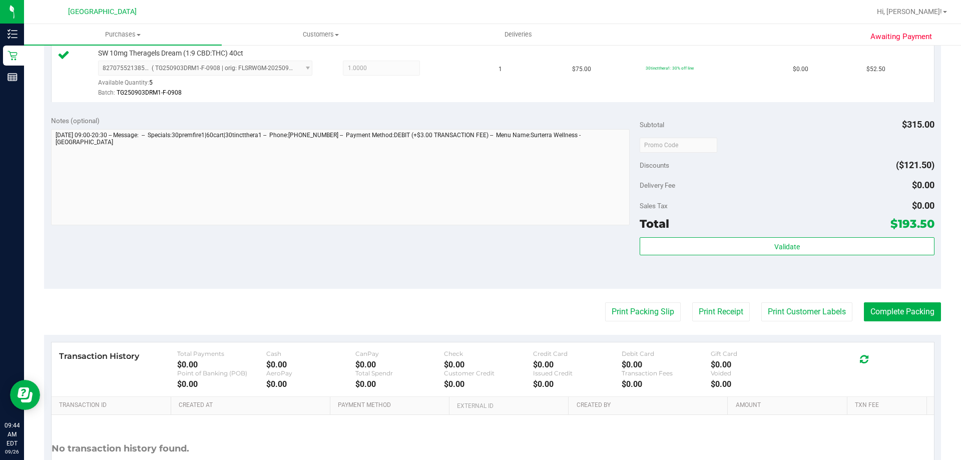
scroll to position [451, 0]
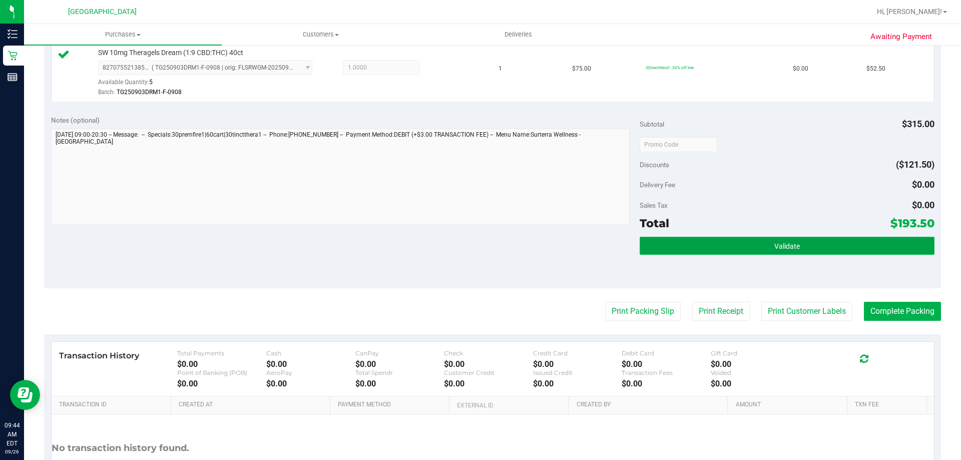
click at [655, 248] on button "Validate" at bounding box center [787, 246] width 294 height 18
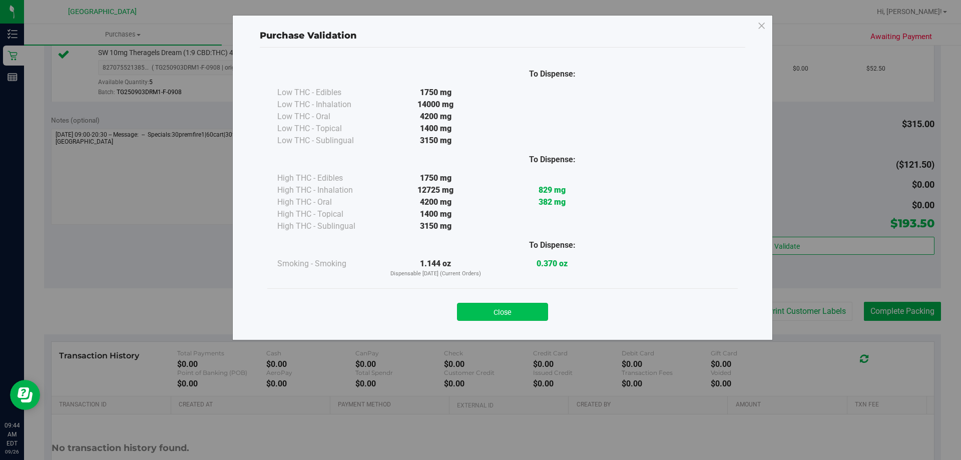
click at [506, 306] on button "Close" at bounding box center [502, 312] width 91 height 18
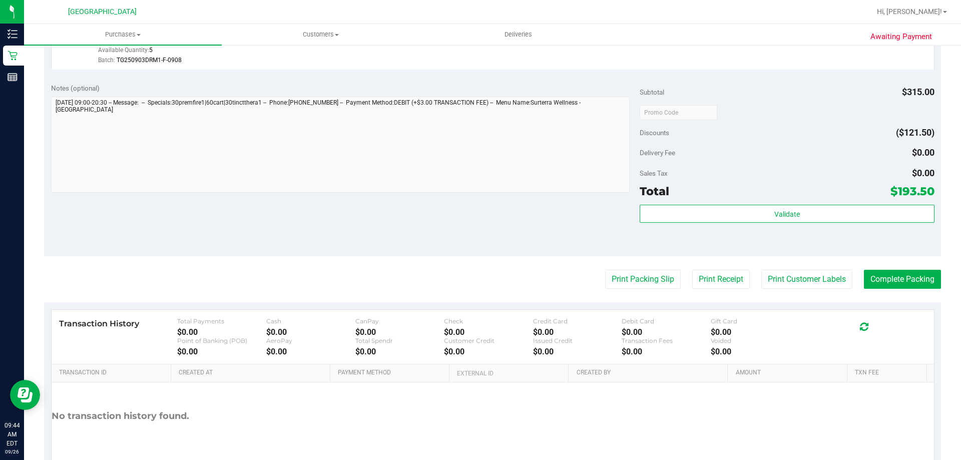
scroll to position [501, 0]
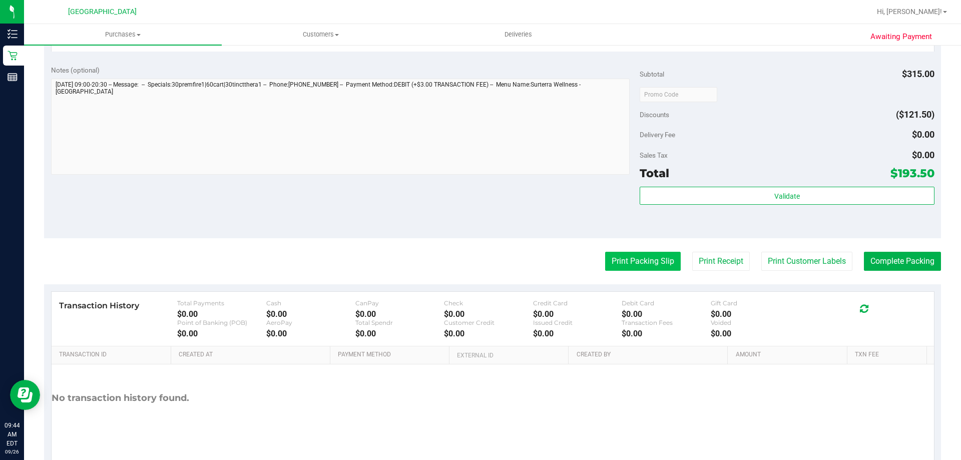
click at [641, 259] on button "Print Packing Slip" at bounding box center [643, 261] width 76 height 19
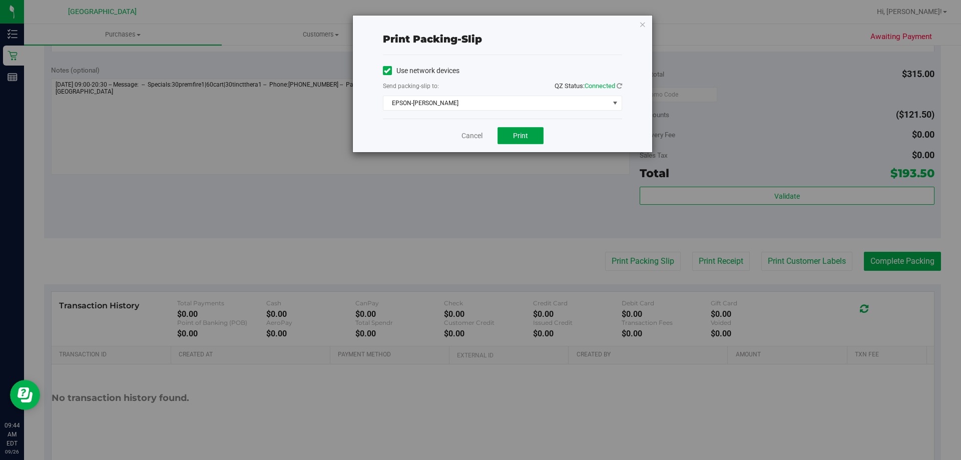
click at [531, 133] on button "Print" at bounding box center [521, 135] width 46 height 17
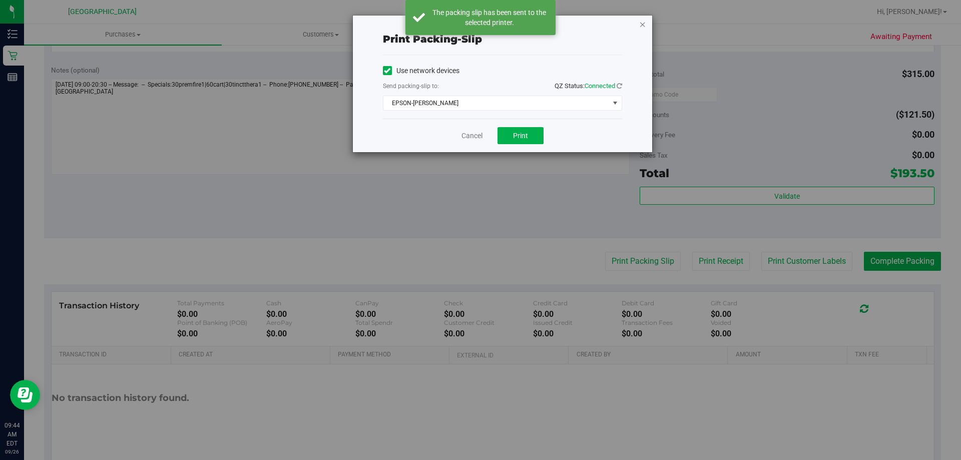
click at [644, 23] on icon "button" at bounding box center [642, 24] width 7 height 12
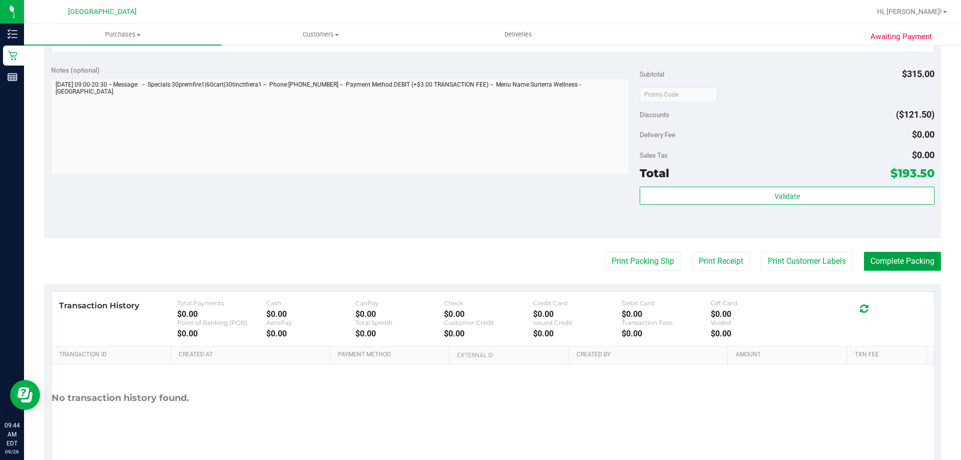
click at [880, 261] on button "Complete Packing" at bounding box center [902, 261] width 77 height 19
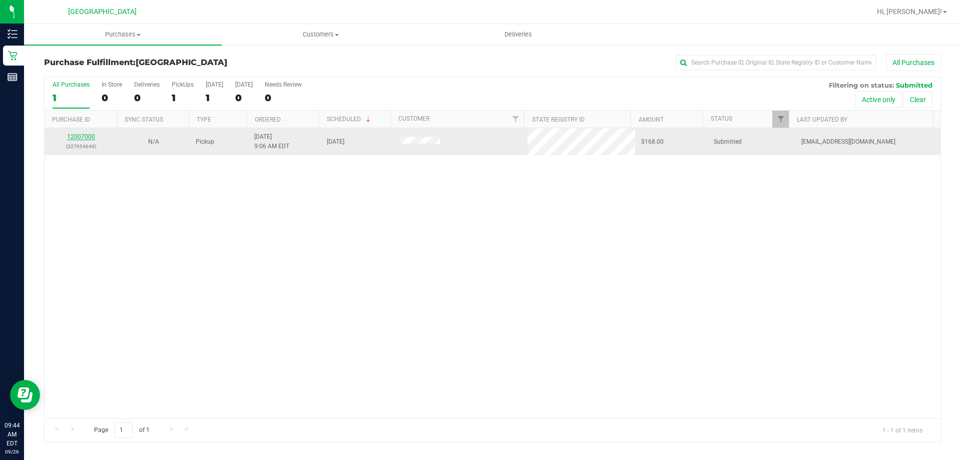
click at [81, 139] on link "12007000" at bounding box center [81, 136] width 28 height 7
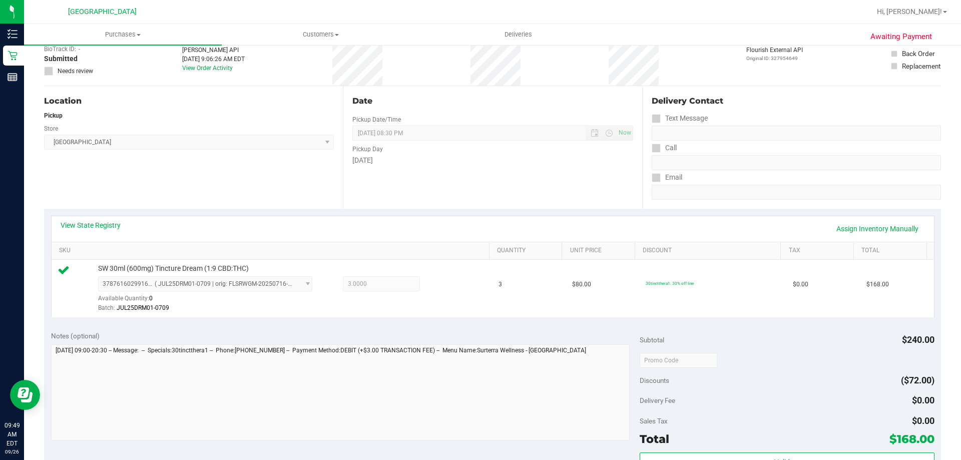
scroll to position [150, 0]
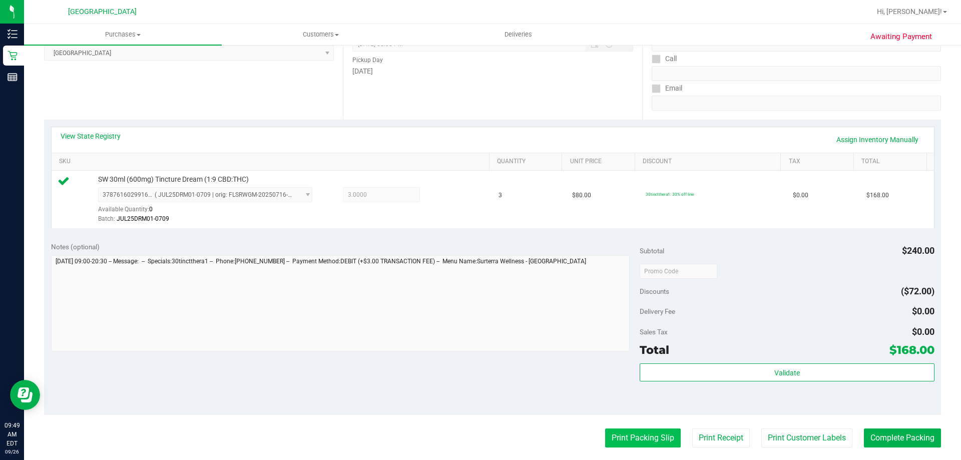
click at [615, 435] on button "Print Packing Slip" at bounding box center [643, 438] width 76 height 19
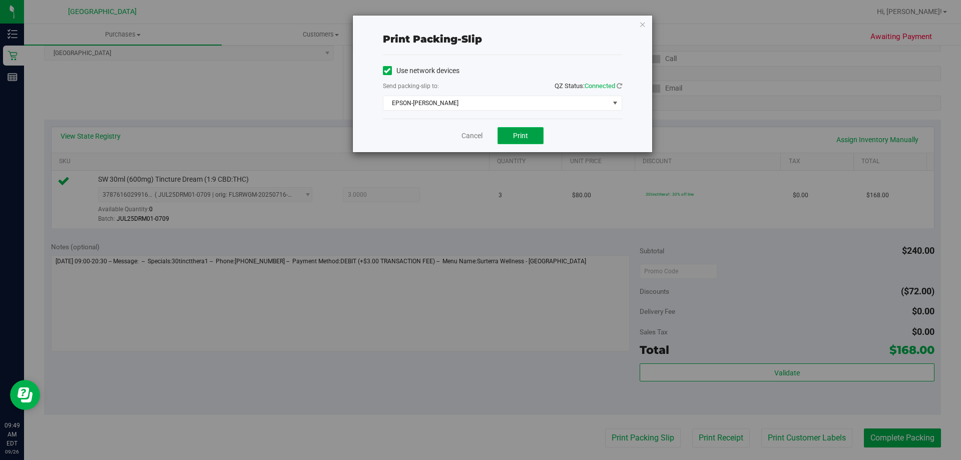
click at [526, 132] on span "Print" at bounding box center [520, 136] width 15 height 8
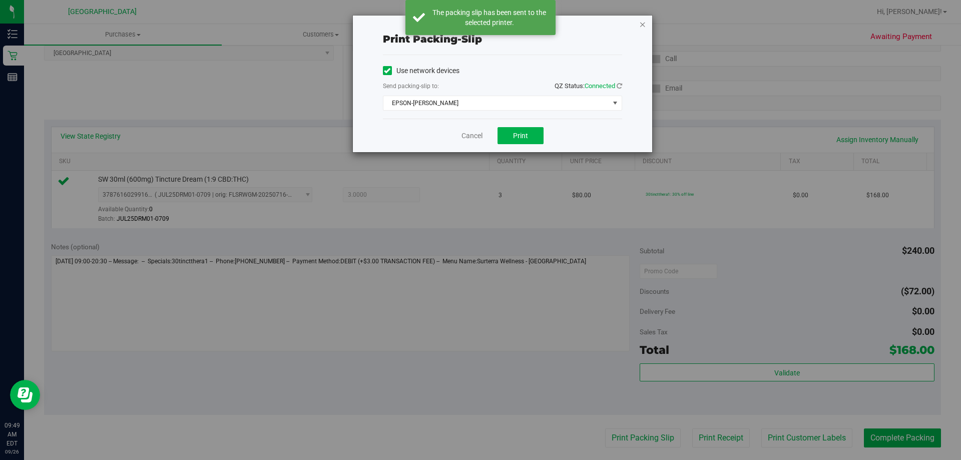
click at [644, 25] on icon "button" at bounding box center [642, 24] width 7 height 12
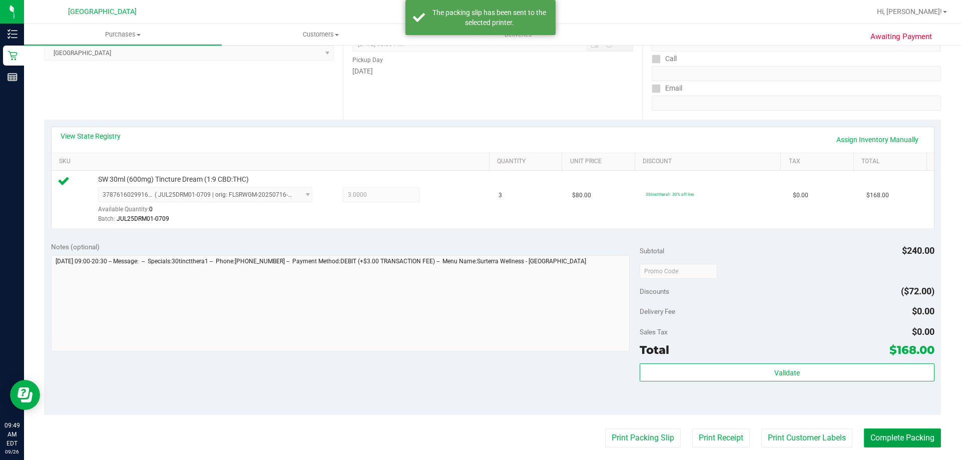
click at [893, 433] on button "Complete Packing" at bounding box center [902, 438] width 77 height 19
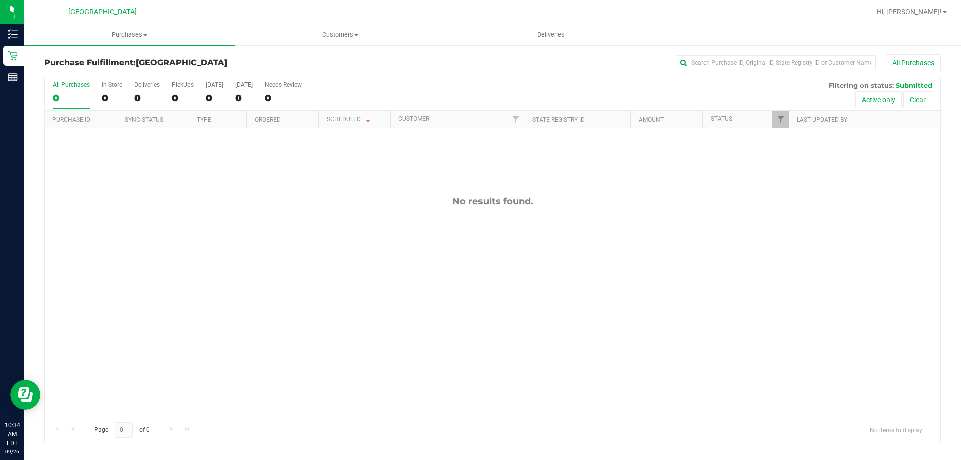
click at [319, 60] on h3 "Purchase Fulfillment: Orange Park WC" at bounding box center [193, 62] width 299 height 9
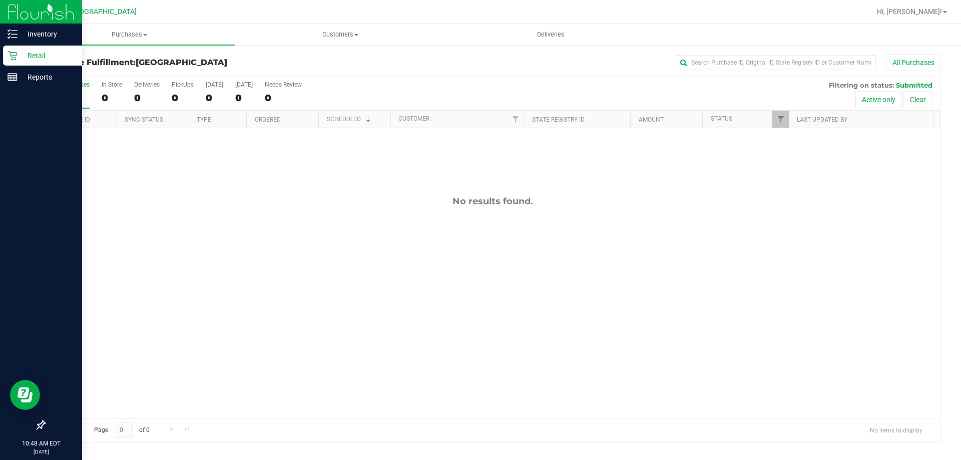
click at [40, 53] on p "Retail" at bounding box center [48, 56] width 60 height 12
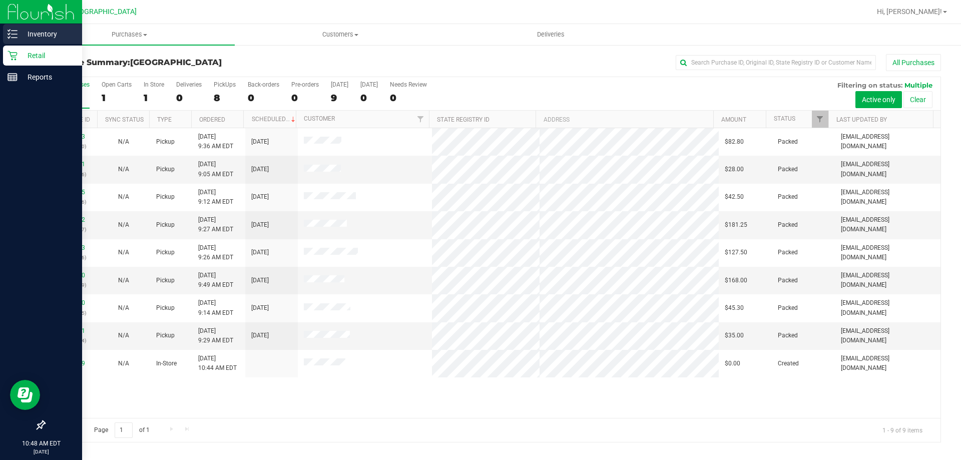
click at [47, 34] on p "Inventory" at bounding box center [48, 34] width 60 height 12
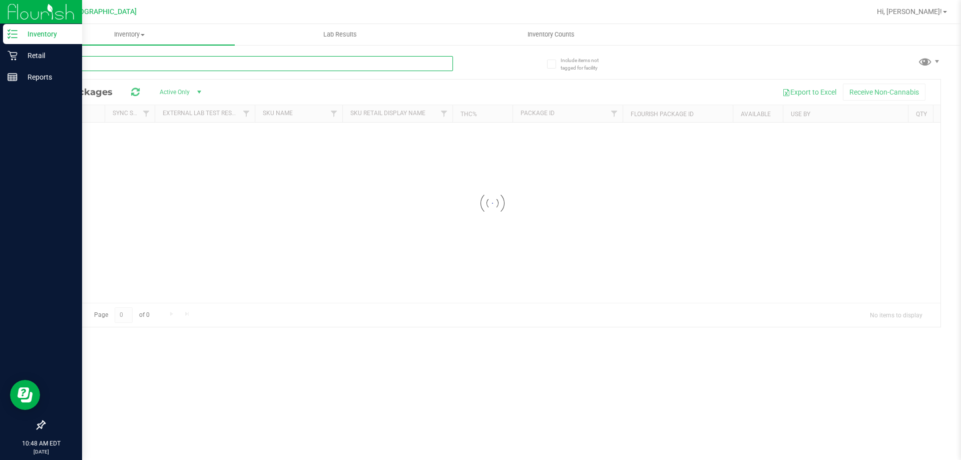
click at [275, 71] on input "text" at bounding box center [248, 63] width 409 height 15
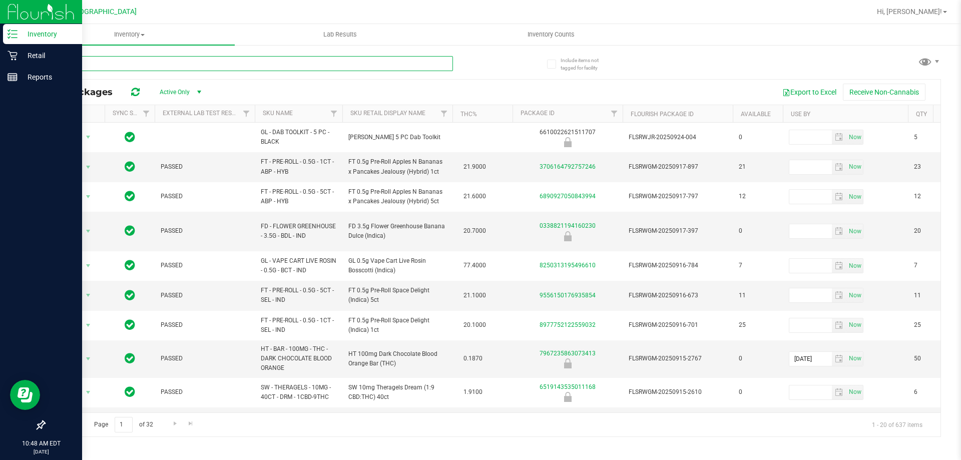
type input "bct"
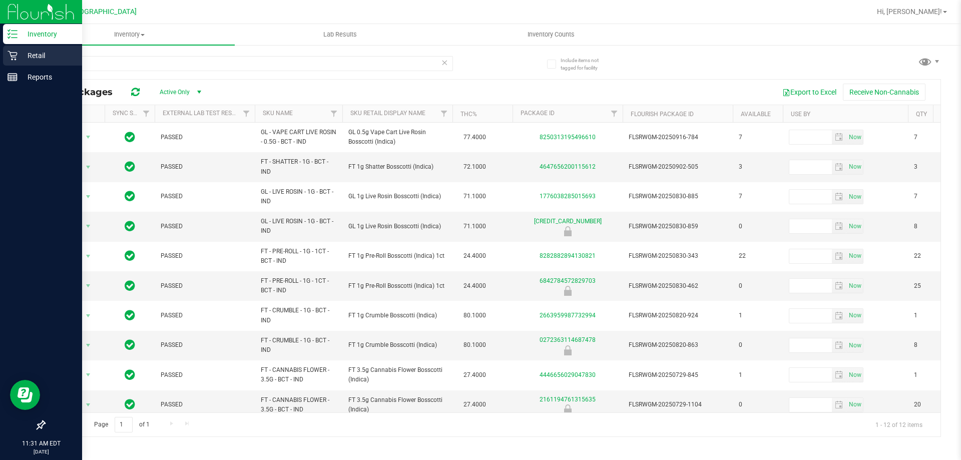
click at [20, 57] on p "Retail" at bounding box center [48, 56] width 60 height 12
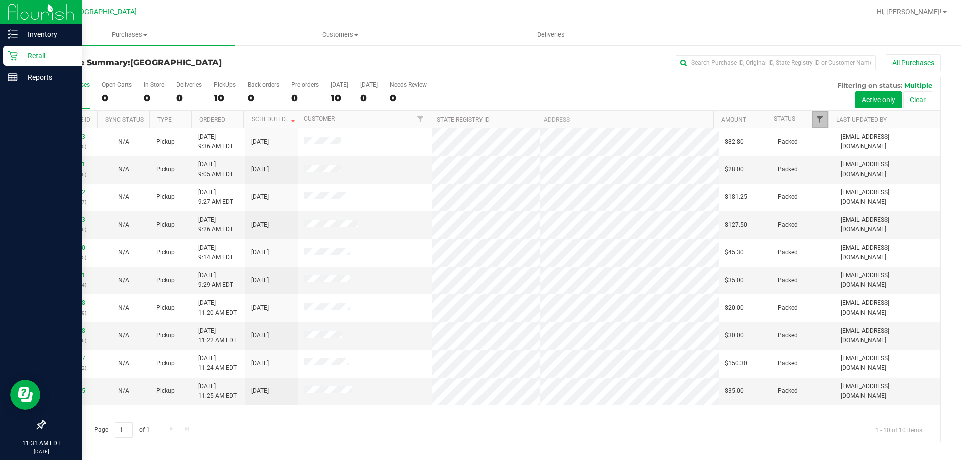
click at [820, 117] on span "Filter" at bounding box center [820, 119] width 8 height 8
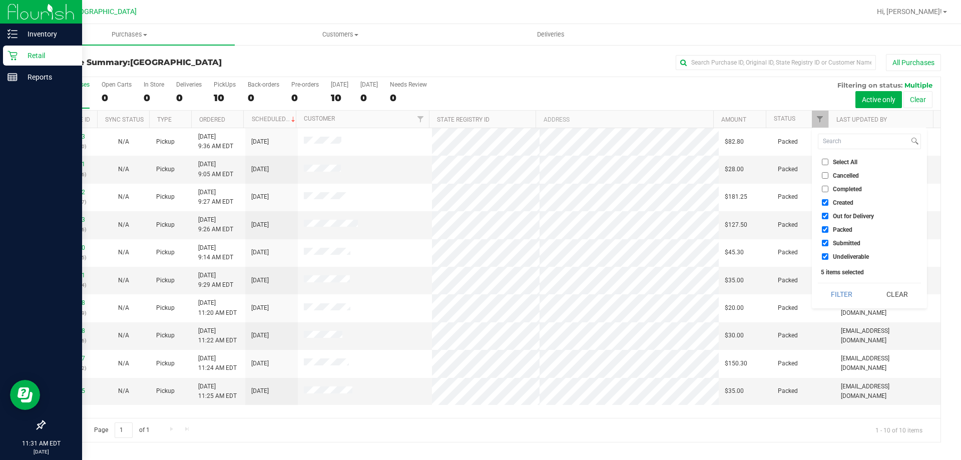
click at [843, 241] on span "Submitted" at bounding box center [847, 243] width 28 height 6
click at [829, 241] on input "Submitted" at bounding box center [825, 243] width 7 height 7
checkbox input "false"
click at [847, 291] on button "Filter" at bounding box center [842, 294] width 48 height 22
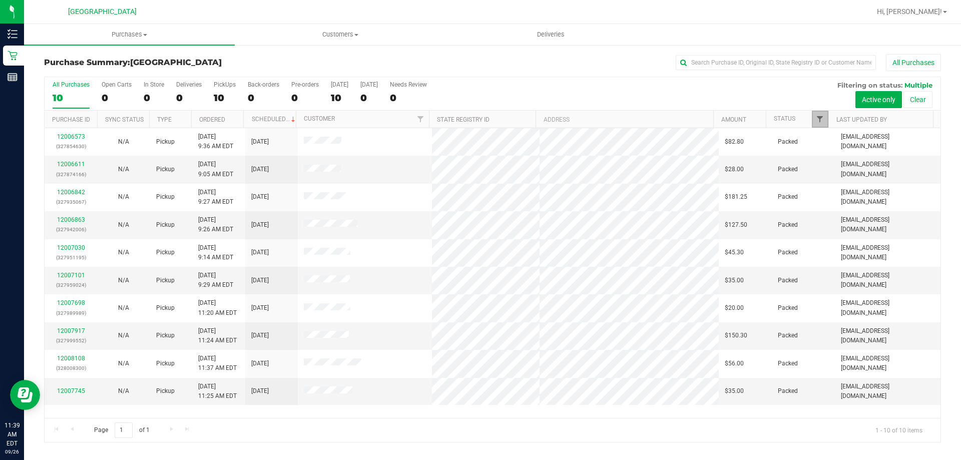
click at [817, 120] on span "Filter" at bounding box center [820, 119] width 8 height 8
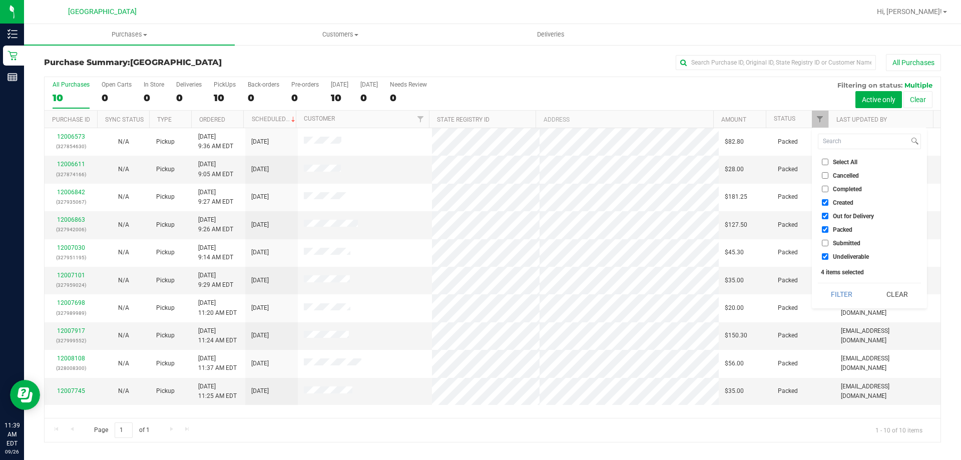
click at [828, 232] on input "Packed" at bounding box center [825, 229] width 7 height 7
checkbox input "false"
click at [824, 240] on input "Submitted" at bounding box center [825, 243] width 7 height 7
checkbox input "true"
click at [832, 293] on button "Filter" at bounding box center [842, 294] width 48 height 22
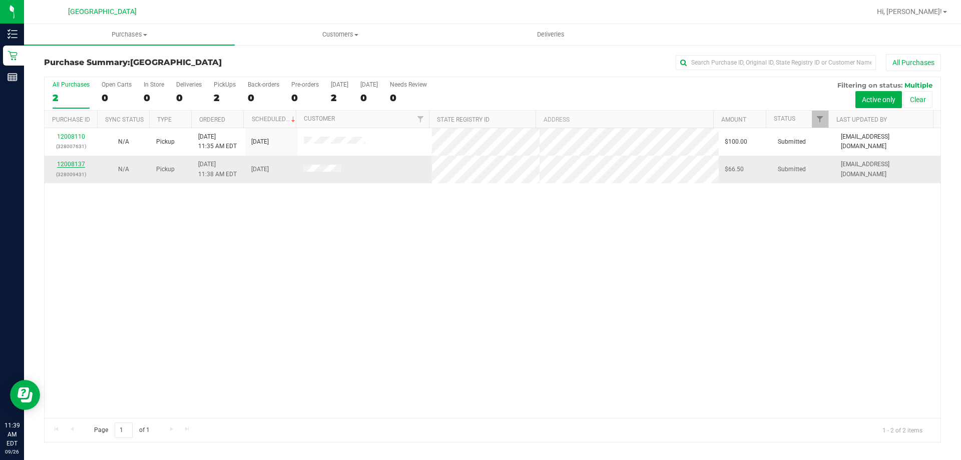
click at [80, 162] on link "12008137" at bounding box center [71, 164] width 28 height 7
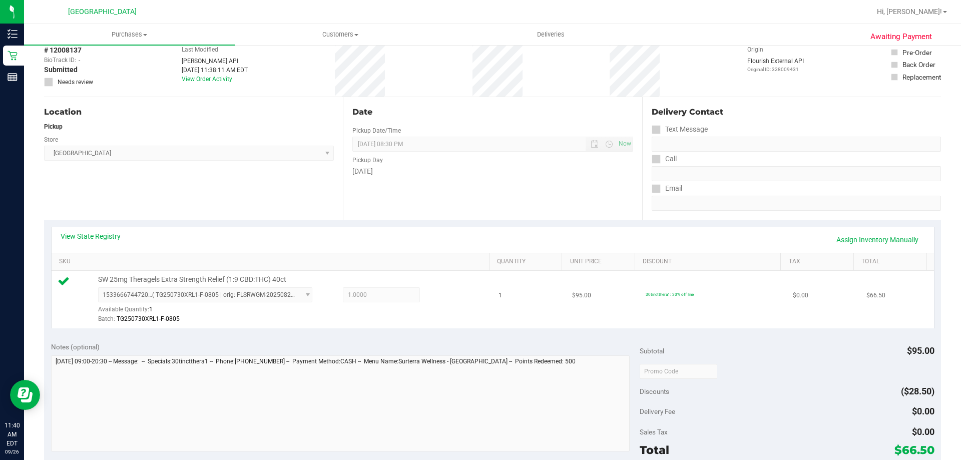
scroll to position [200, 0]
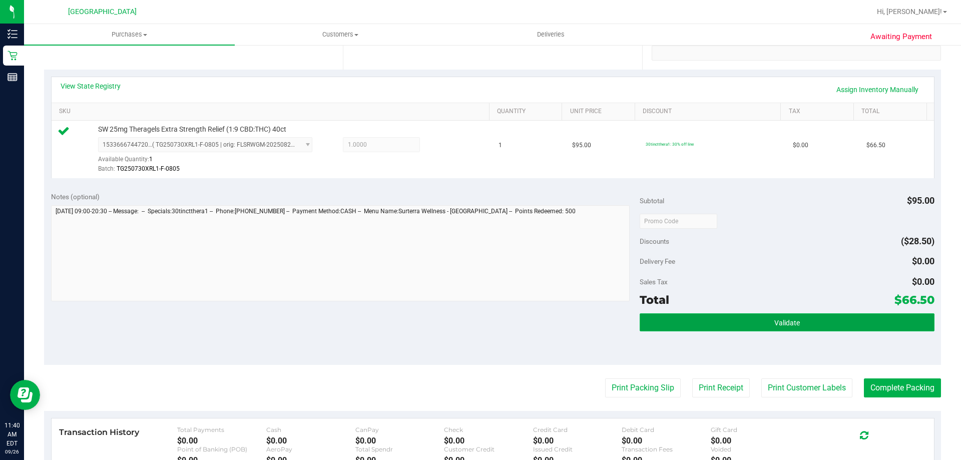
click at [705, 326] on button "Validate" at bounding box center [787, 322] width 294 height 18
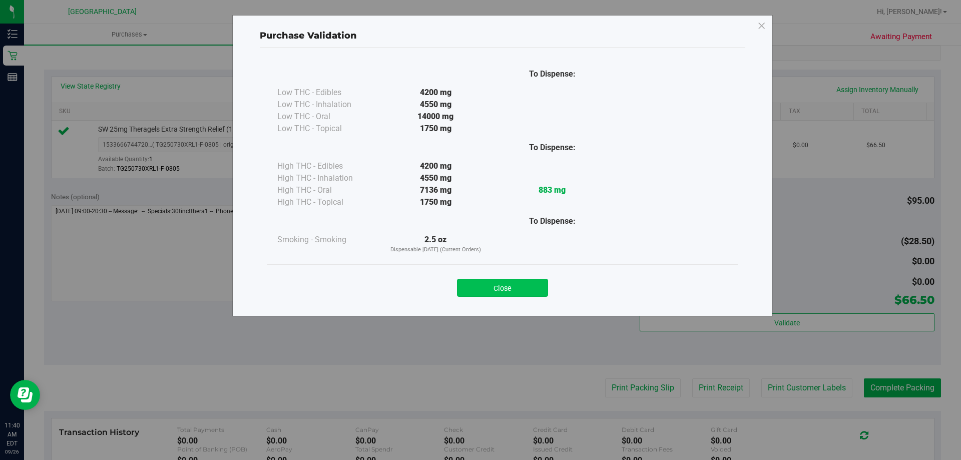
click at [537, 282] on button "Close" at bounding box center [502, 288] width 91 height 18
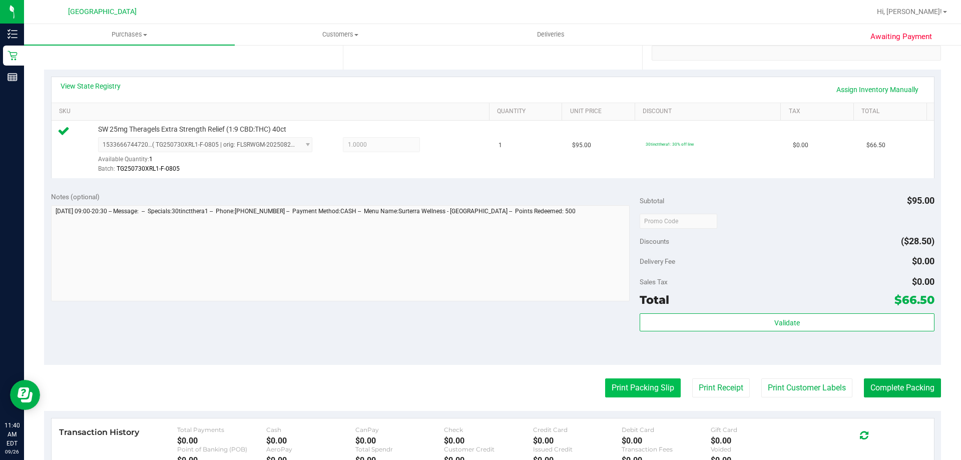
click at [643, 382] on button "Print Packing Slip" at bounding box center [643, 388] width 76 height 19
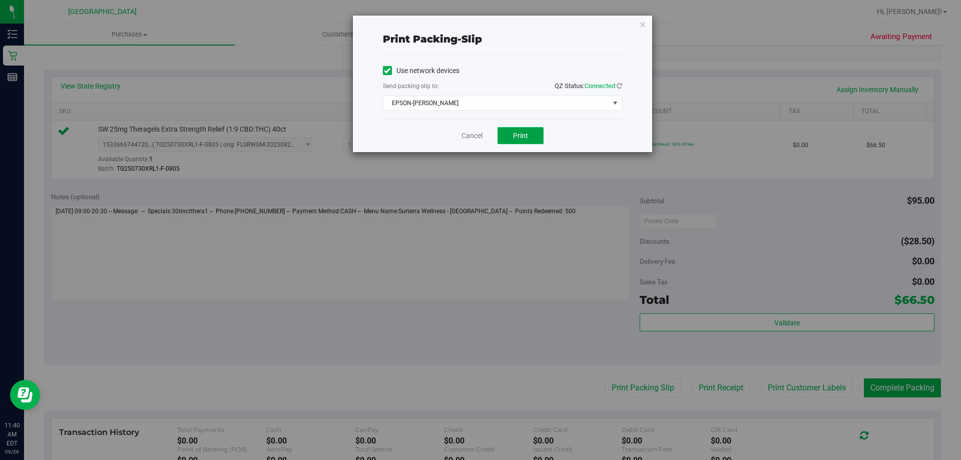
click at [525, 136] on span "Print" at bounding box center [520, 136] width 15 height 8
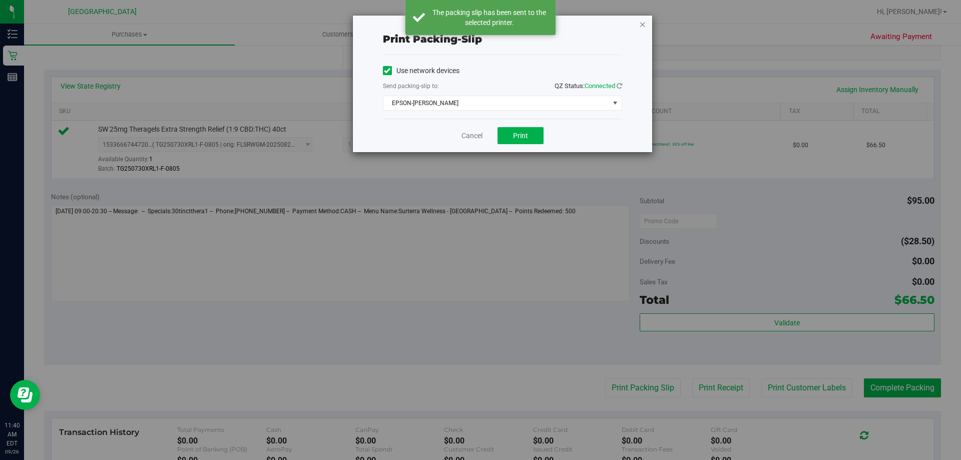
click at [643, 25] on icon "button" at bounding box center [642, 24] width 7 height 12
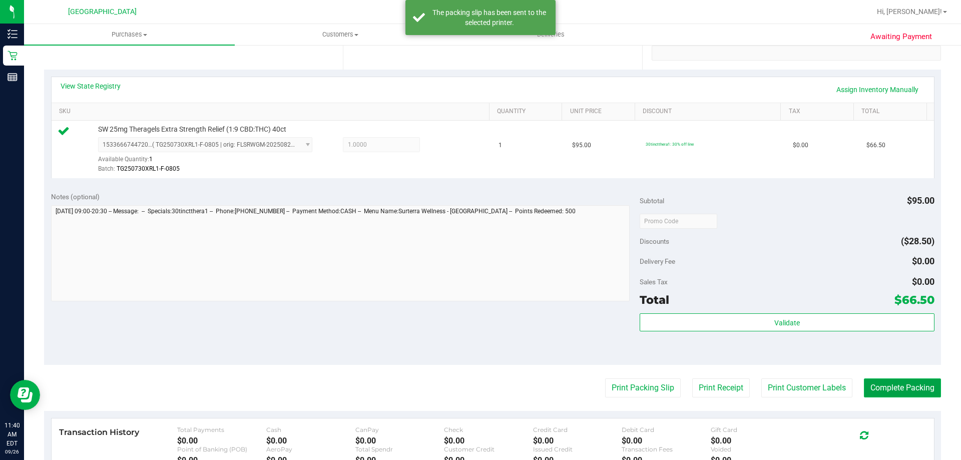
click at [878, 388] on button "Complete Packing" at bounding box center [902, 388] width 77 height 19
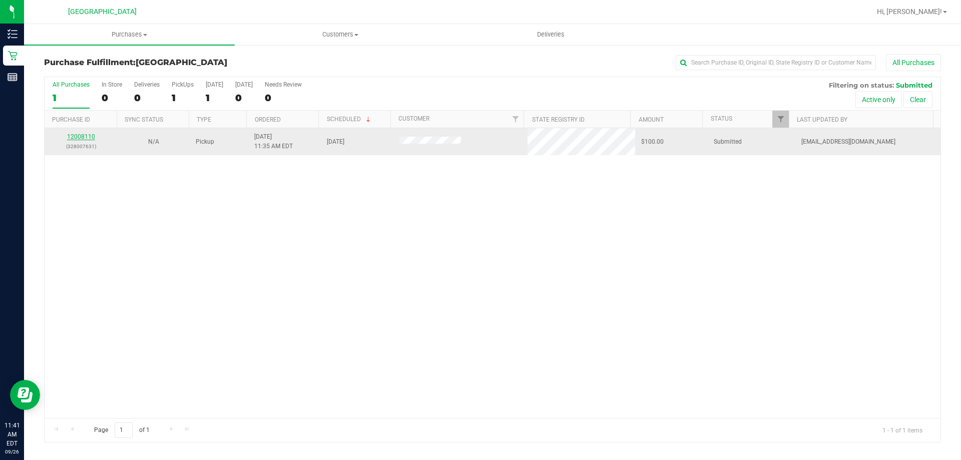
click at [85, 137] on link "12008110" at bounding box center [81, 136] width 28 height 7
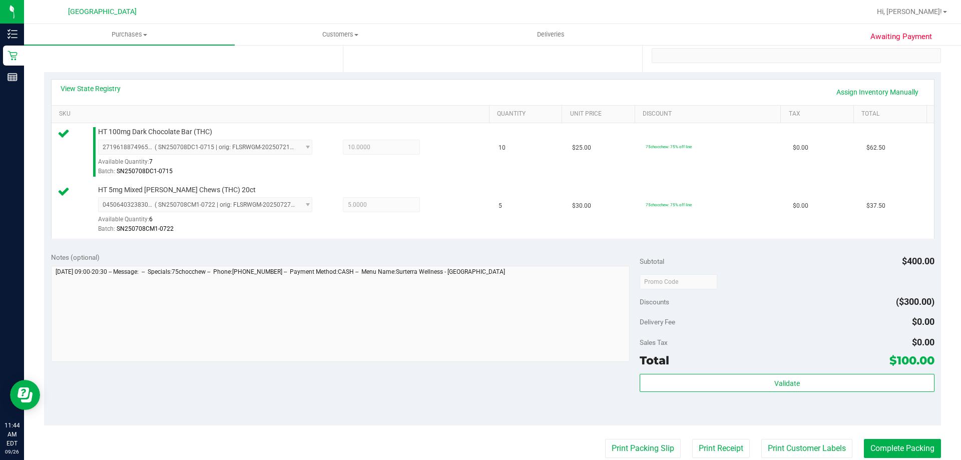
scroll to position [200, 0]
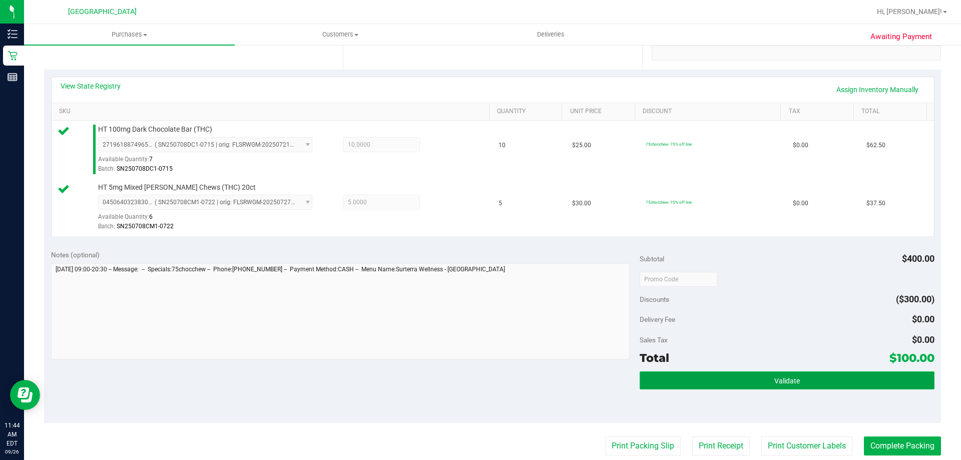
click at [676, 384] on button "Validate" at bounding box center [787, 381] width 294 height 18
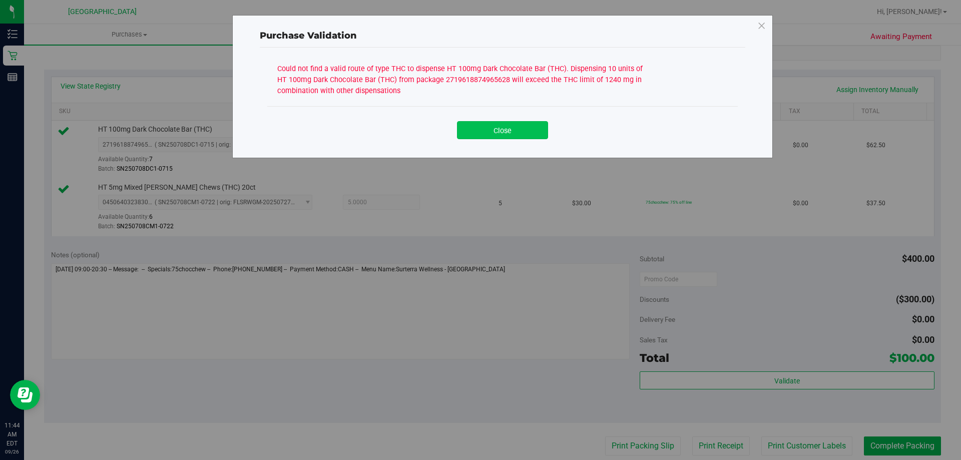
click at [521, 128] on button "Close" at bounding box center [502, 130] width 91 height 18
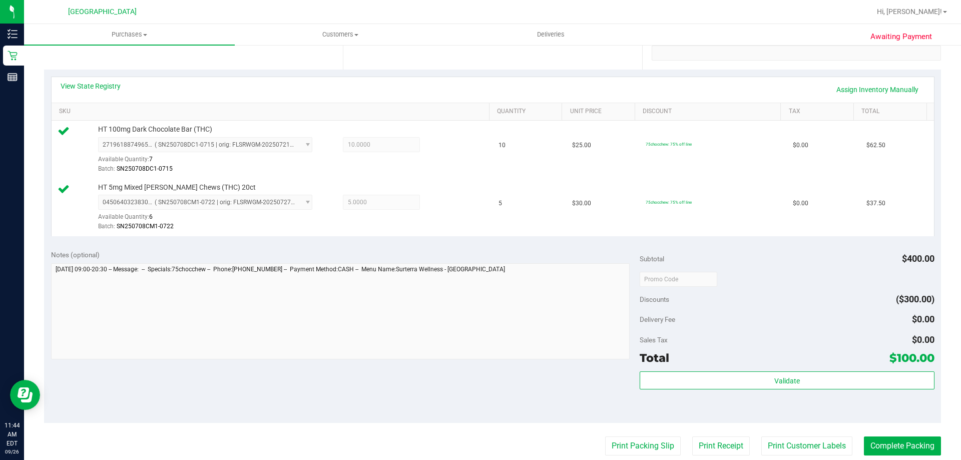
scroll to position [0, 0]
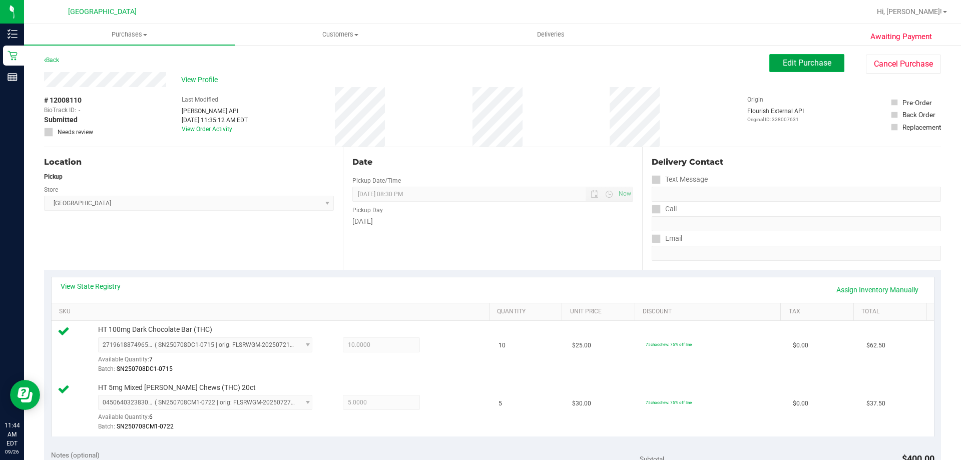
click at [816, 58] on span "Edit Purchase" at bounding box center [807, 63] width 49 height 10
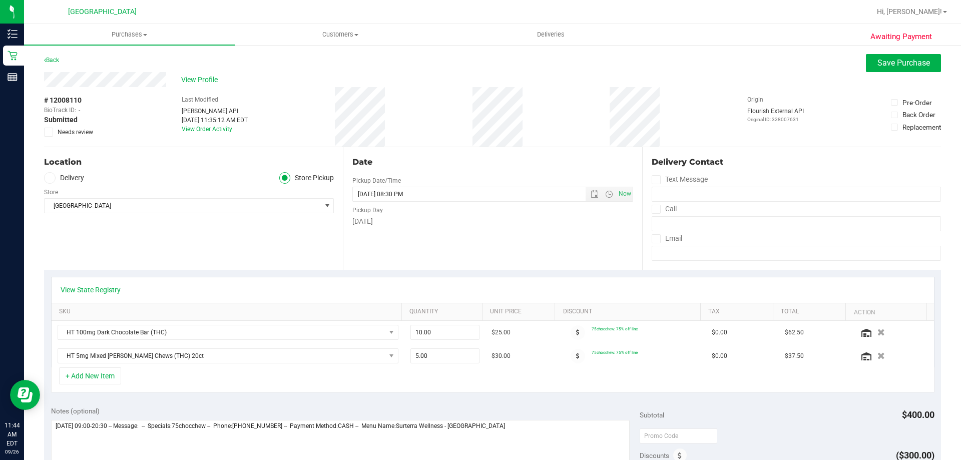
click at [48, 132] on icon at bounding box center [49, 132] width 7 height 0
click at [0, 0] on input "Needs review" at bounding box center [0, 0] width 0 height 0
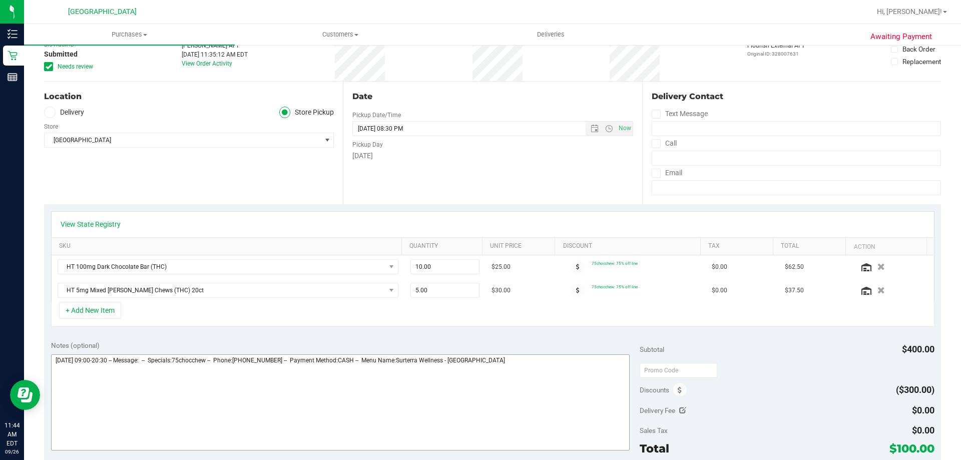
scroll to position [100, 0]
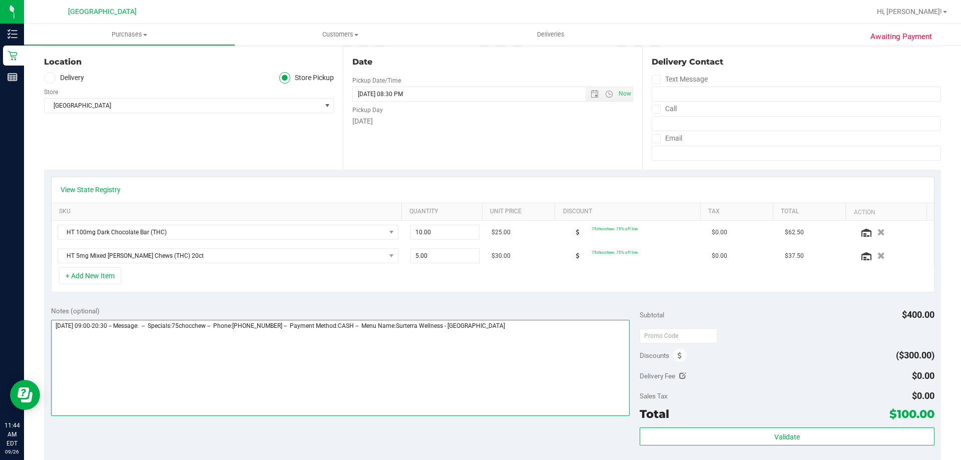
click at [527, 344] on textarea at bounding box center [340, 368] width 579 height 96
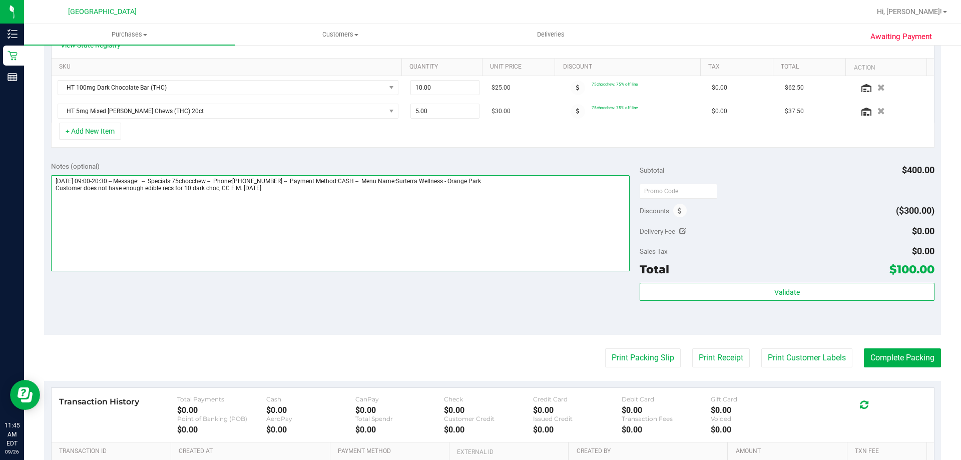
scroll to position [250, 0]
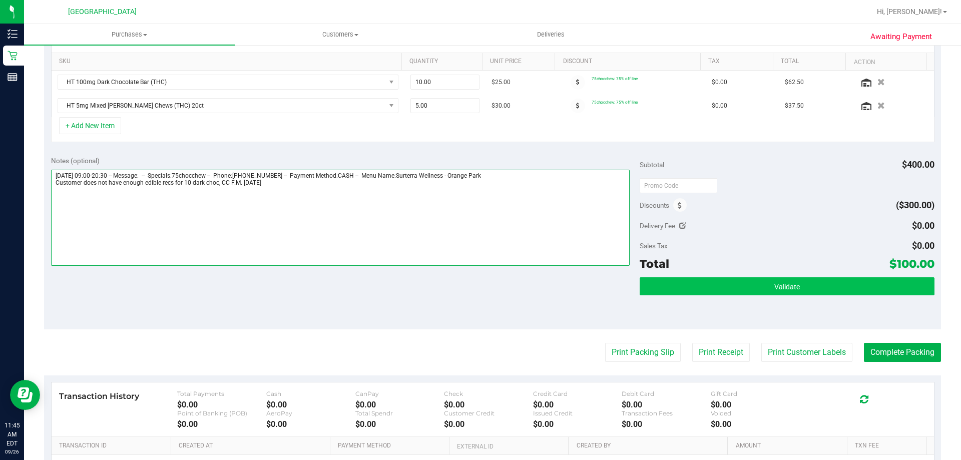
type textarea "[DATE] 09:00-20:30 -- Message: -- Specials:75chocchew -- Phone:[PHONE_NUMBER] -…"
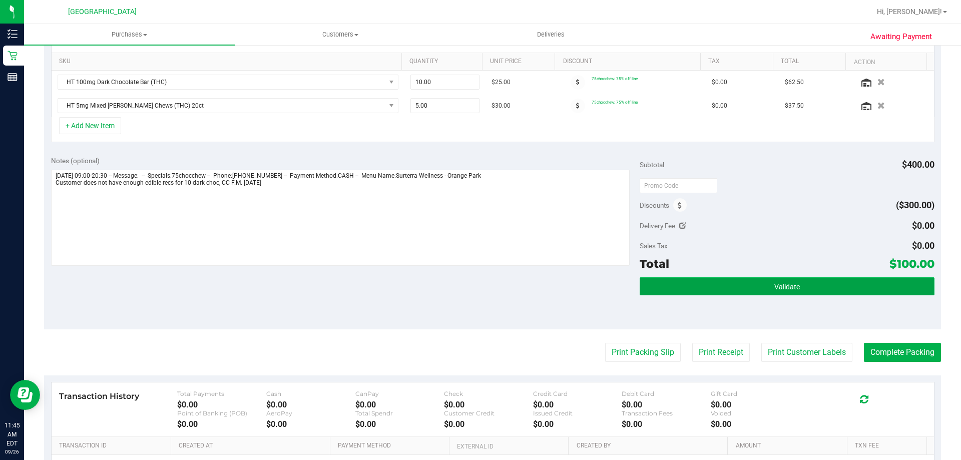
click at [691, 280] on button "Validate" at bounding box center [787, 286] width 294 height 18
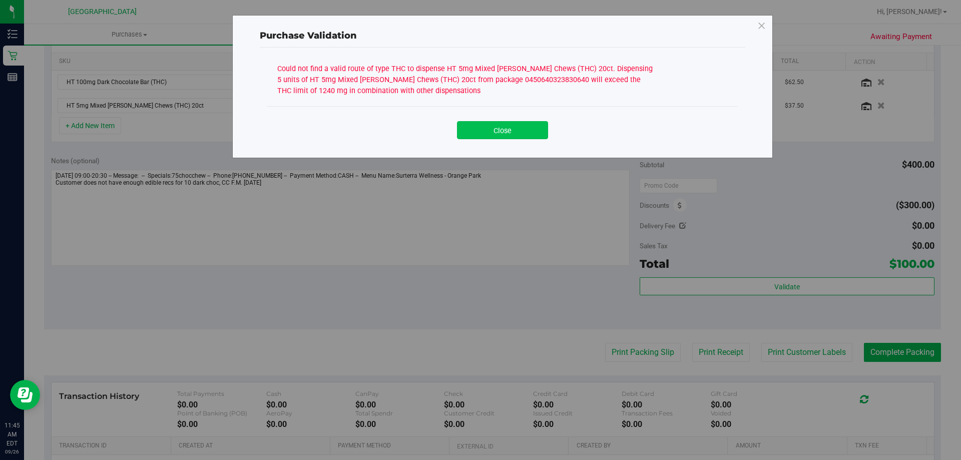
click at [520, 135] on button "Close" at bounding box center [502, 130] width 91 height 18
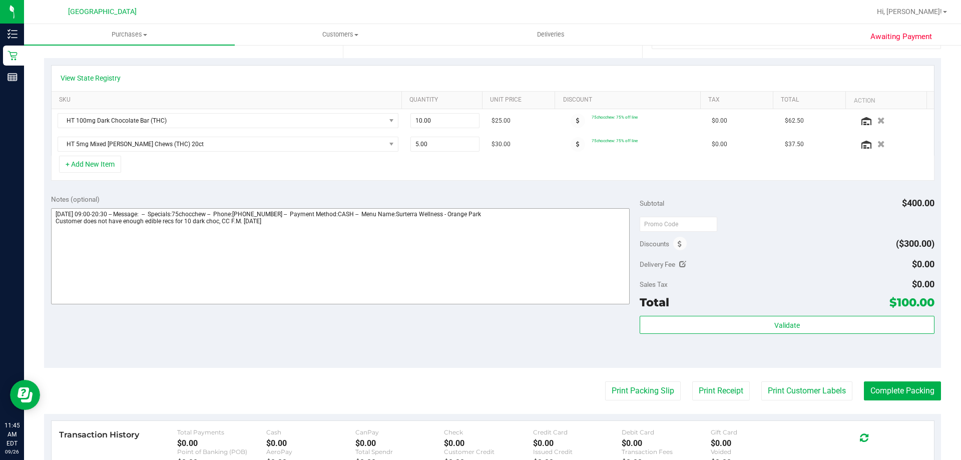
scroll to position [200, 0]
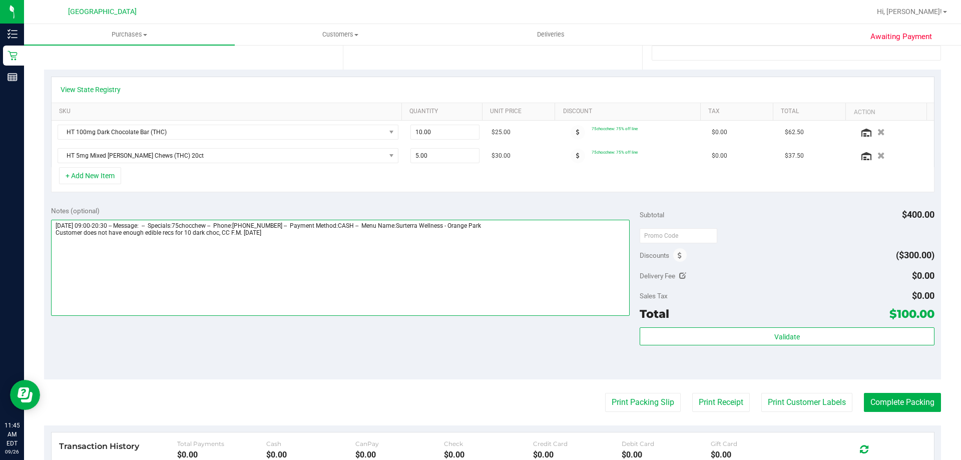
drag, startPoint x: 216, startPoint y: 234, endPoint x: 57, endPoint y: 236, distance: 159.2
click at [57, 236] on textarea at bounding box center [340, 268] width 579 height 96
click at [300, 251] on textarea at bounding box center [340, 268] width 579 height 96
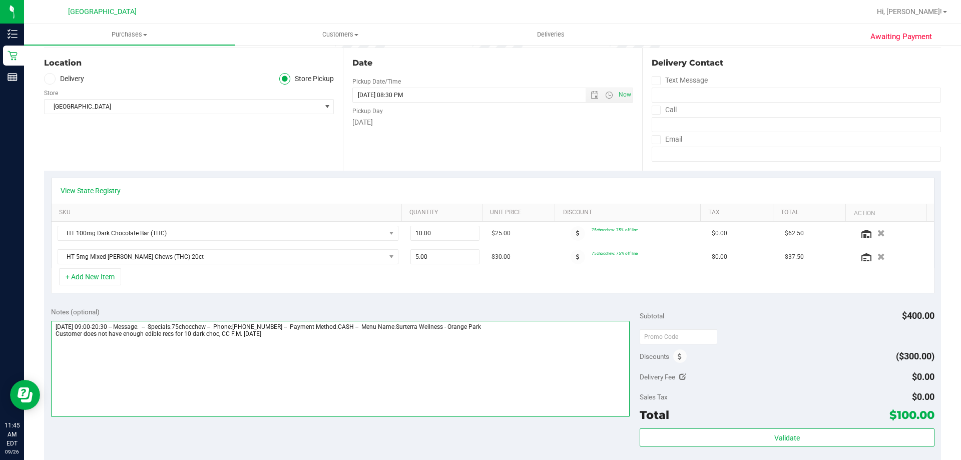
scroll to position [0, 0]
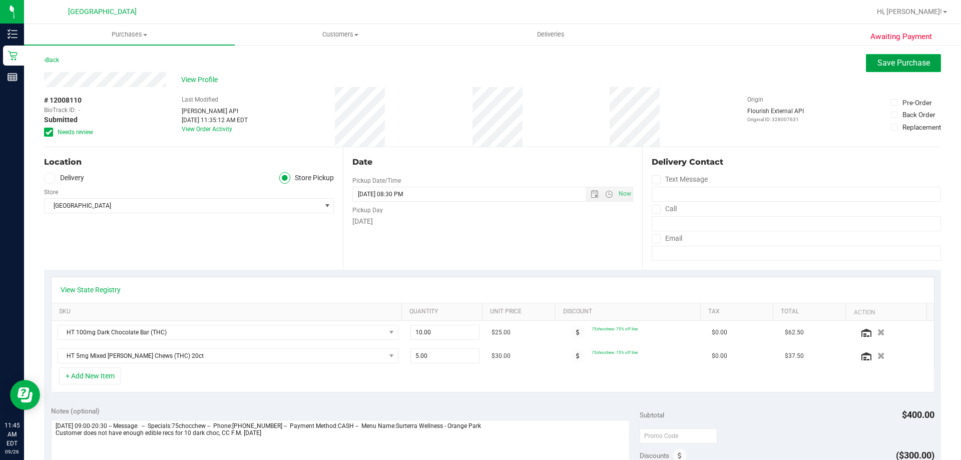
click at [891, 63] on span "Save Purchase" at bounding box center [904, 63] width 53 height 10
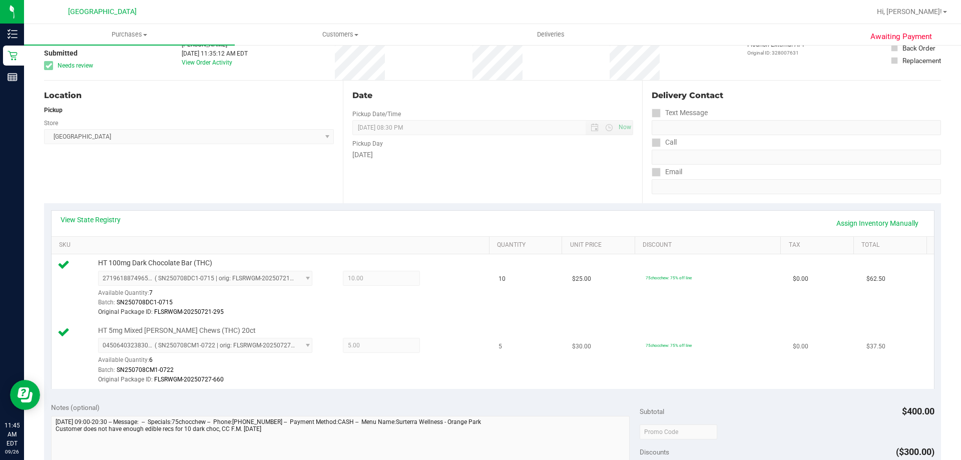
scroll to position [150, 0]
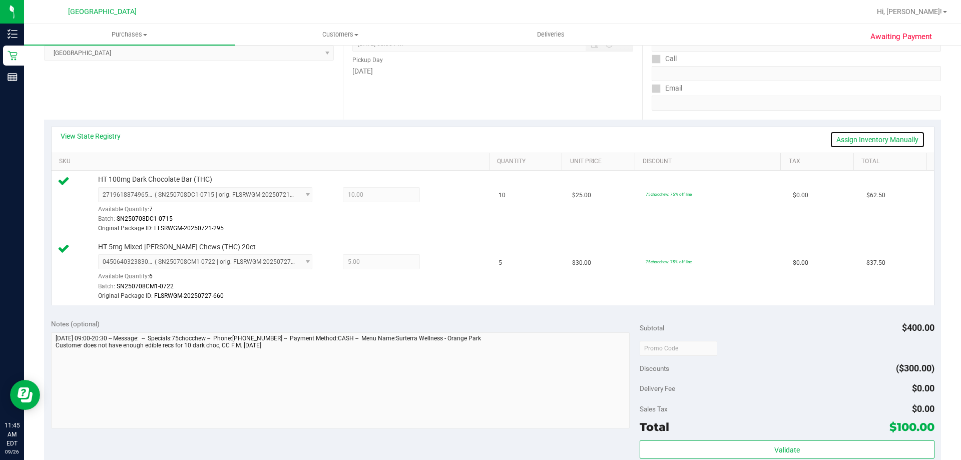
click at [861, 133] on link "Assign Inventory Manually" at bounding box center [877, 139] width 95 height 17
click at [439, 194] on icon at bounding box center [444, 196] width 11 height 12
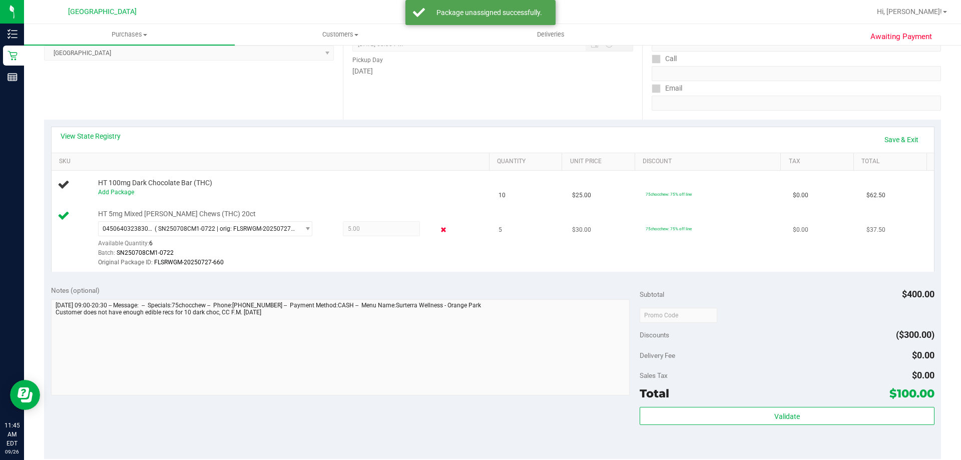
click at [439, 229] on icon at bounding box center [444, 230] width 11 height 12
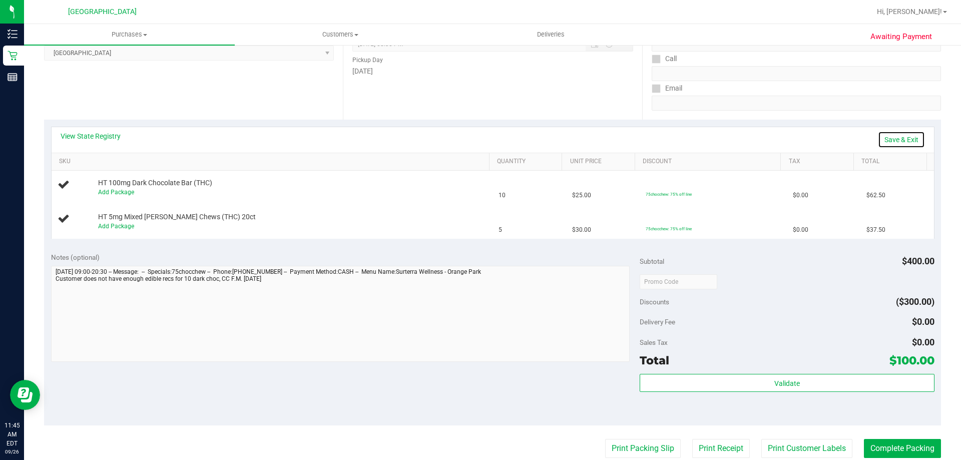
click at [883, 140] on link "Save & Exit" at bounding box center [901, 139] width 47 height 17
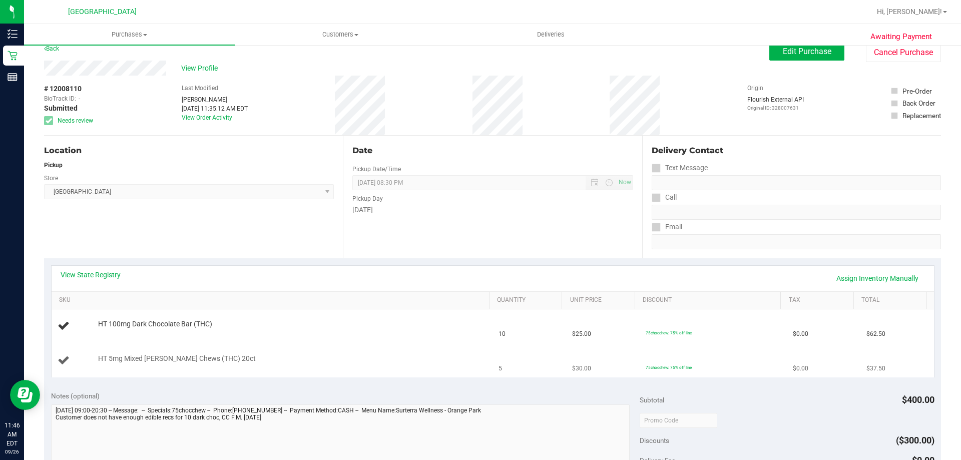
scroll to position [0, 0]
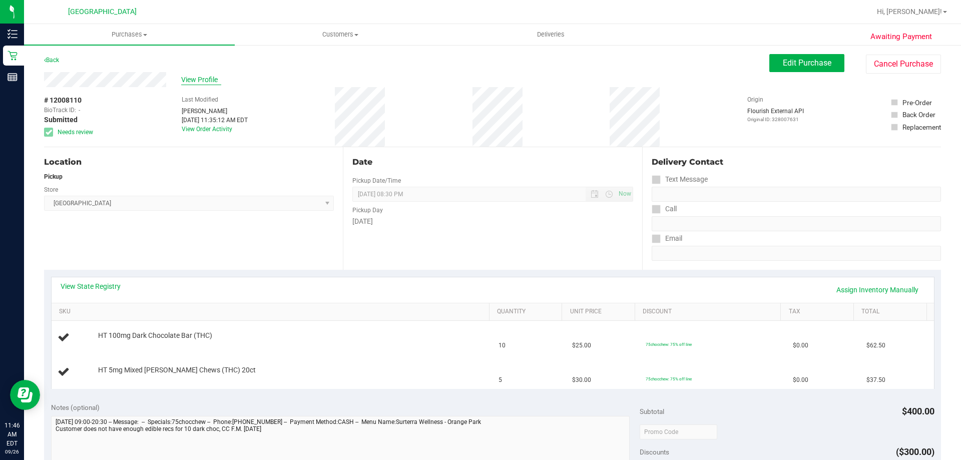
click at [191, 80] on span "View Profile" at bounding box center [201, 80] width 40 height 11
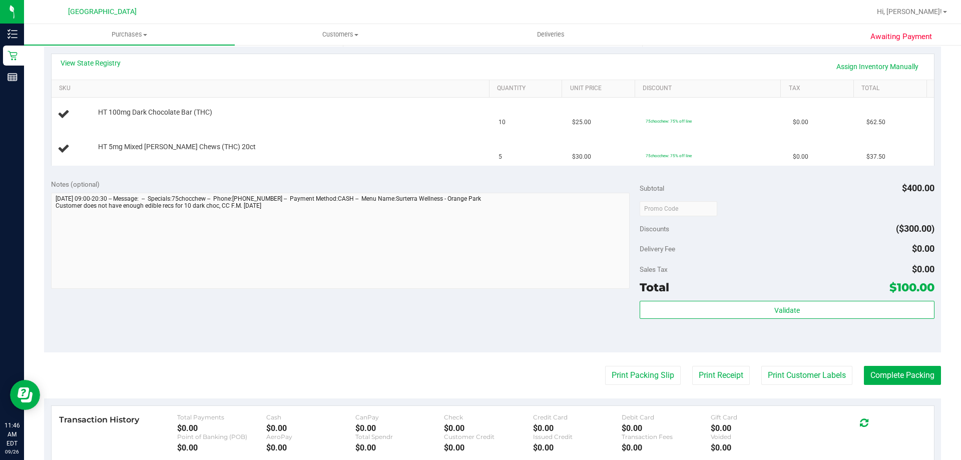
scroll to position [200, 0]
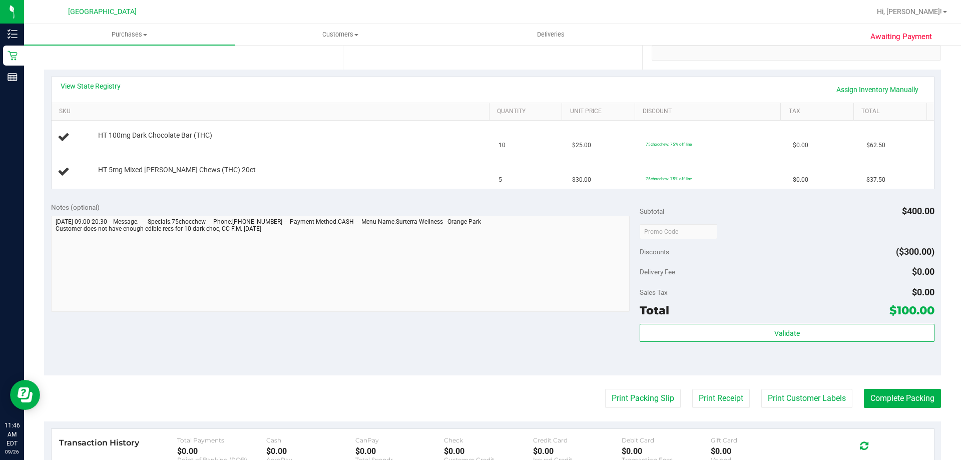
click at [81, 80] on div "View State Registry Assign Inventory Manually" at bounding box center [493, 90] width 883 height 26
click at [83, 85] on link "View State Registry" at bounding box center [91, 86] width 60 height 10
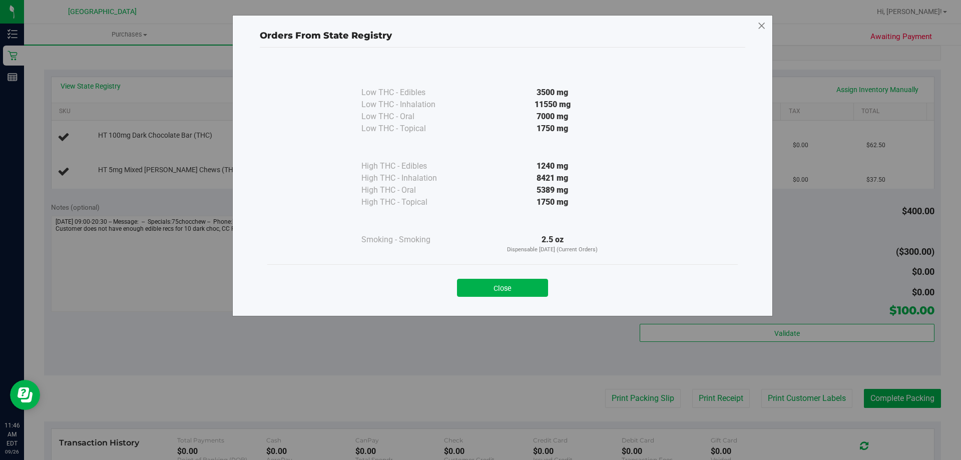
click at [766, 26] on icon at bounding box center [762, 26] width 9 height 16
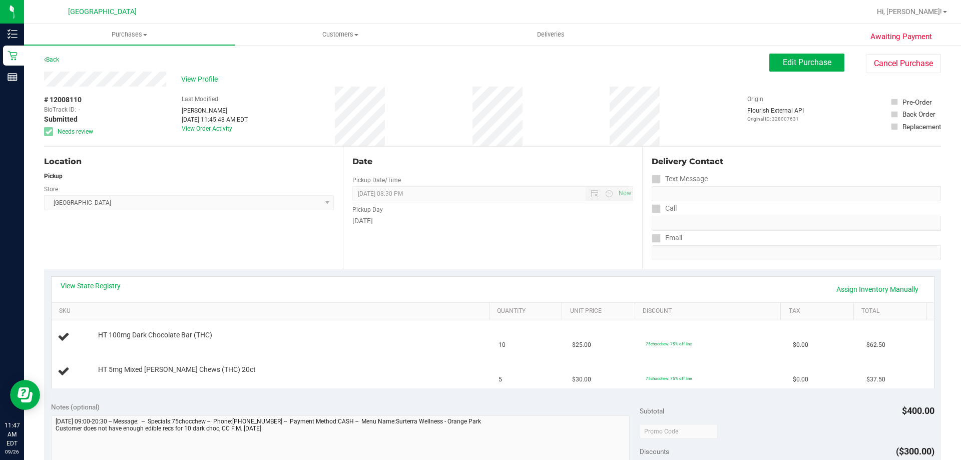
scroll to position [0, 0]
click at [195, 76] on span "View Profile" at bounding box center [201, 80] width 40 height 11
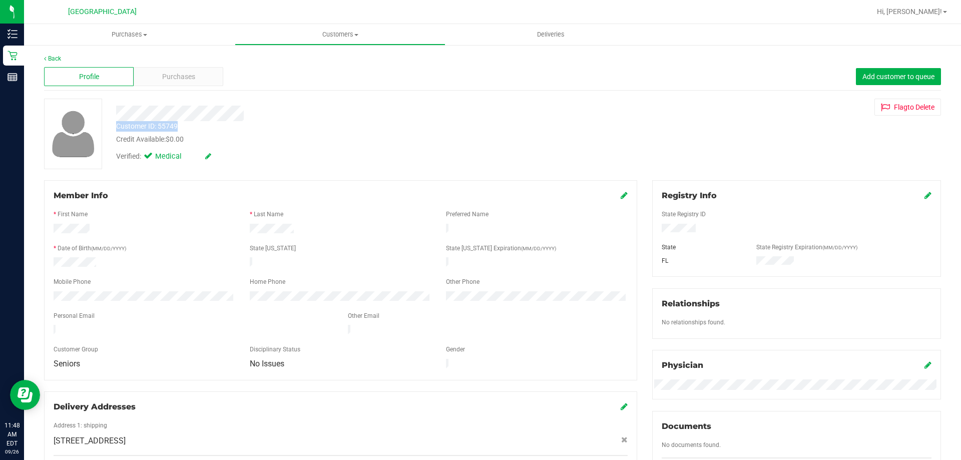
drag, startPoint x: 119, startPoint y: 123, endPoint x: 178, endPoint y: 128, distance: 59.8
click at [178, 128] on div "Customer ID: 55749 Credit Available: $0.00" at bounding box center [337, 133] width 456 height 24
copy div "Customer ID: 55749"
